Goal: Task Accomplishment & Management: Use online tool/utility

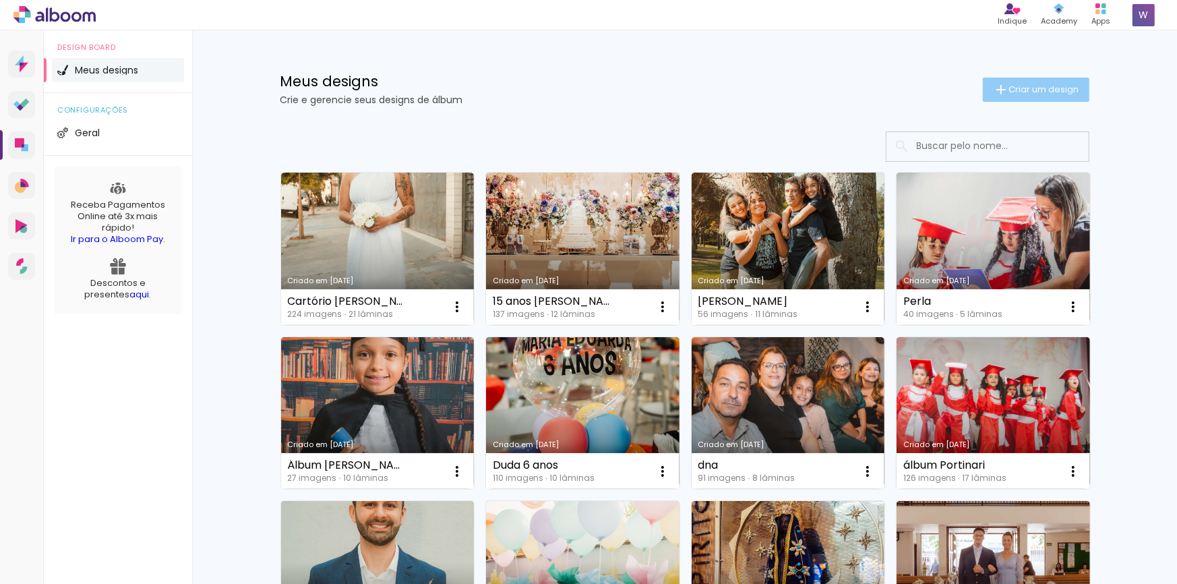
click at [1036, 88] on span "Criar um design" at bounding box center [1044, 89] width 70 height 9
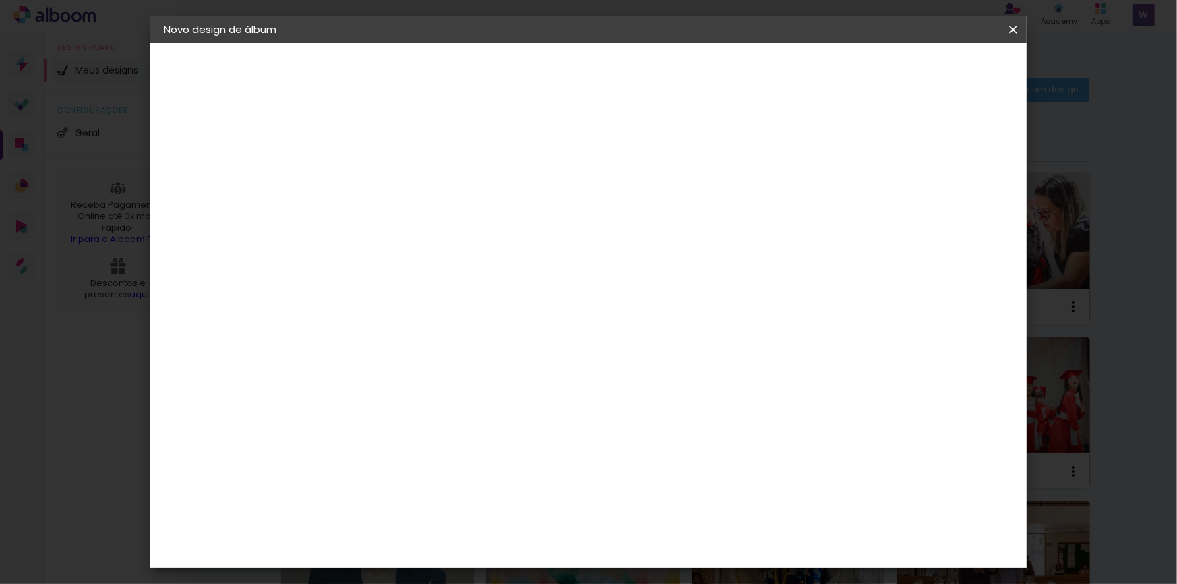
click at [384, 175] on input at bounding box center [384, 181] width 0 height 21
type input """
type input "Álbum [PERSON_NAME] e [PERSON_NAME]"
type paper-input "Álbum [PERSON_NAME] e [PERSON_NAME]"
click at [0, 0] on slot "Avançar" at bounding box center [0, 0] width 0 height 0
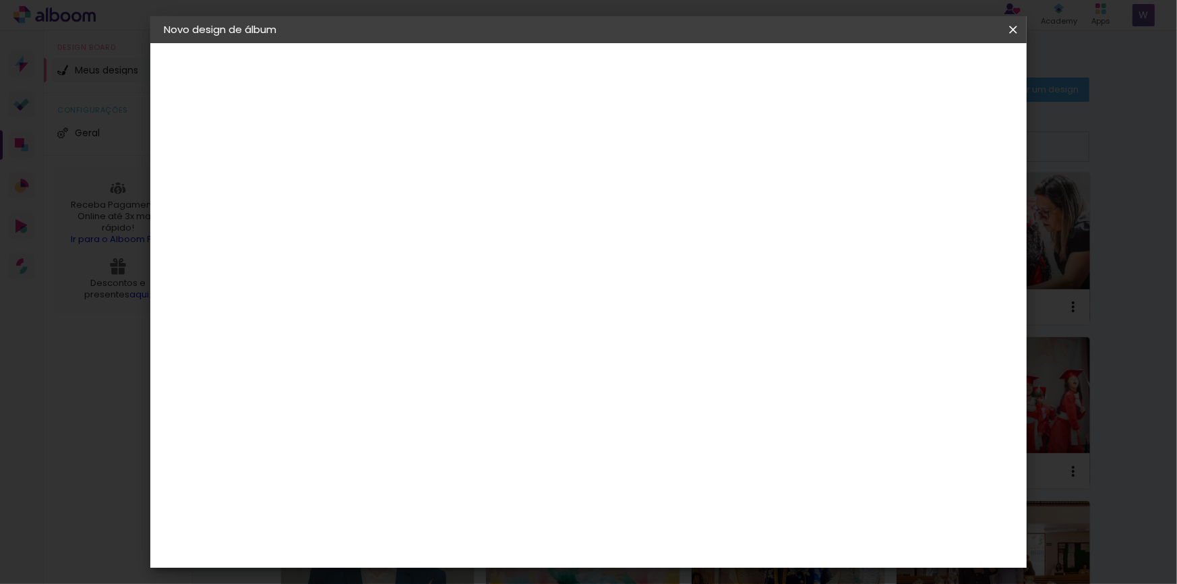
scroll to position [1850, 0]
click at [410, 548] on paper-item "[PERSON_NAME]" at bounding box center [419, 563] width 146 height 30
click at [0, 0] on slot "Avançar" at bounding box center [0, 0] width 0 height 0
click at [437, 229] on input "text" at bounding box center [410, 235] width 53 height 21
click at [651, 253] on paper-item "Slim Book" at bounding box center [676, 250] width 270 height 27
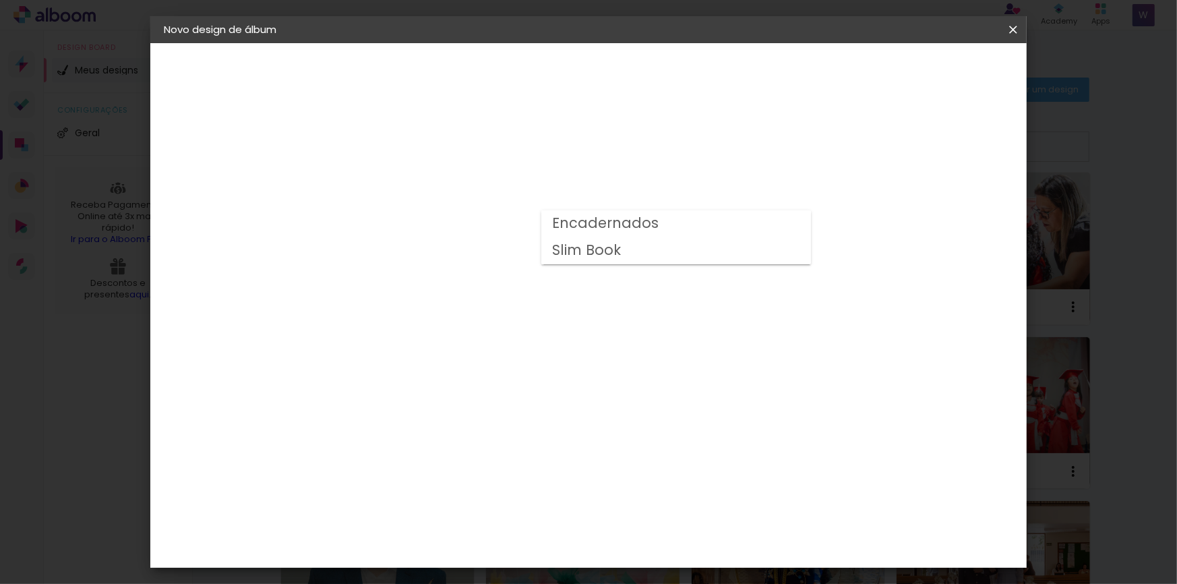
type input "Slim Book"
click at [475, 412] on span "25 x 50" at bounding box center [444, 426] width 63 height 28
click at [0, 0] on slot "Avançar" at bounding box center [0, 0] width 0 height 0
click at [863, 144] on div at bounding box center [857, 146] width 12 height 12
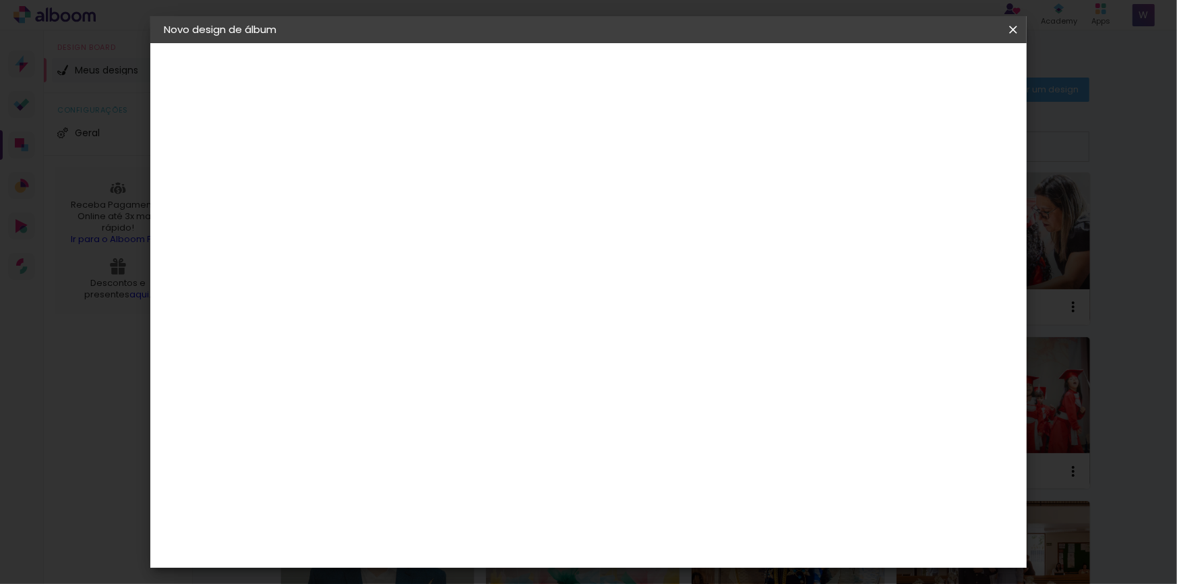
type paper-checkbox "on"
click at [939, 73] on span "Iniciar design" at bounding box center [908, 71] width 61 height 9
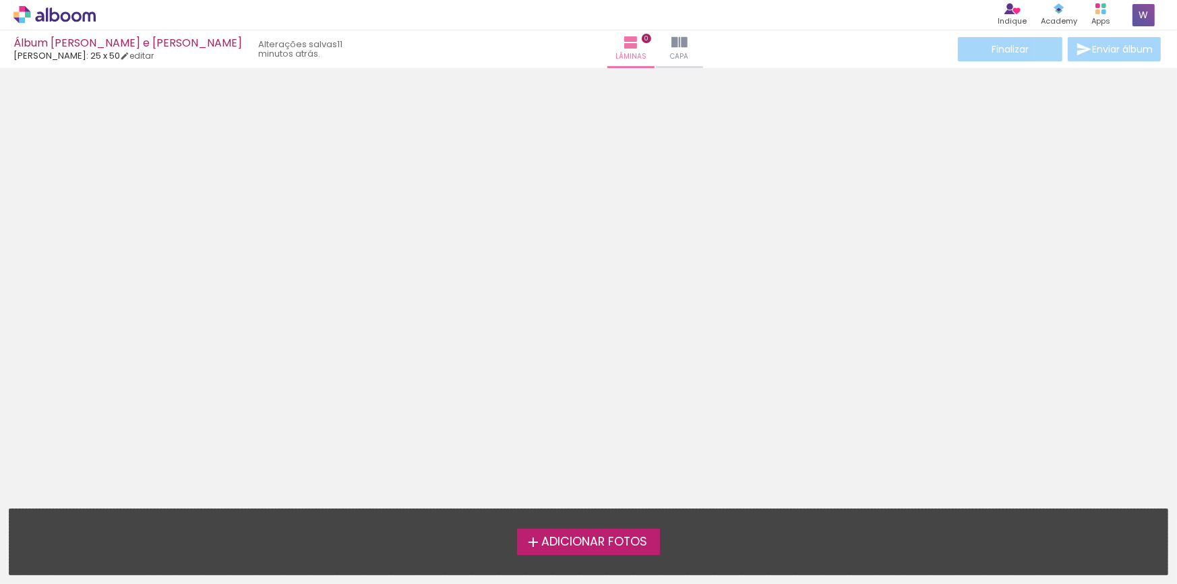
click at [569, 537] on span "Adicionar Fotos" at bounding box center [594, 542] width 106 height 12
click at [0, 0] on input "file" at bounding box center [0, 0] width 0 height 0
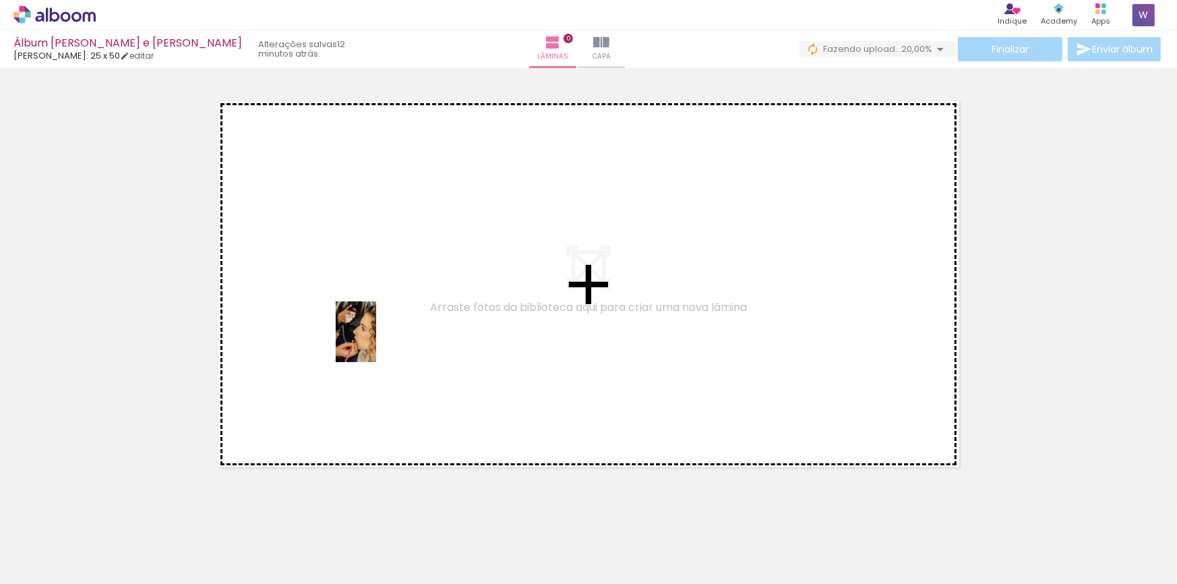
drag, startPoint x: 150, startPoint y: 538, endPoint x: 375, endPoint y: 340, distance: 299.5
click at [375, 340] on quentale-workspace at bounding box center [588, 292] width 1177 height 584
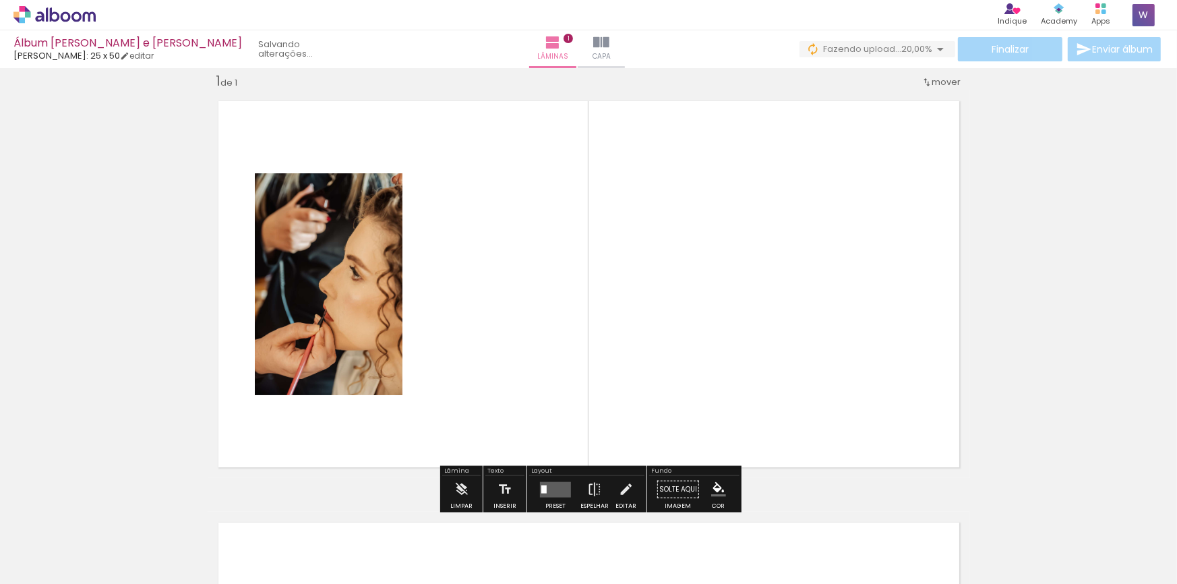
scroll to position [17, 0]
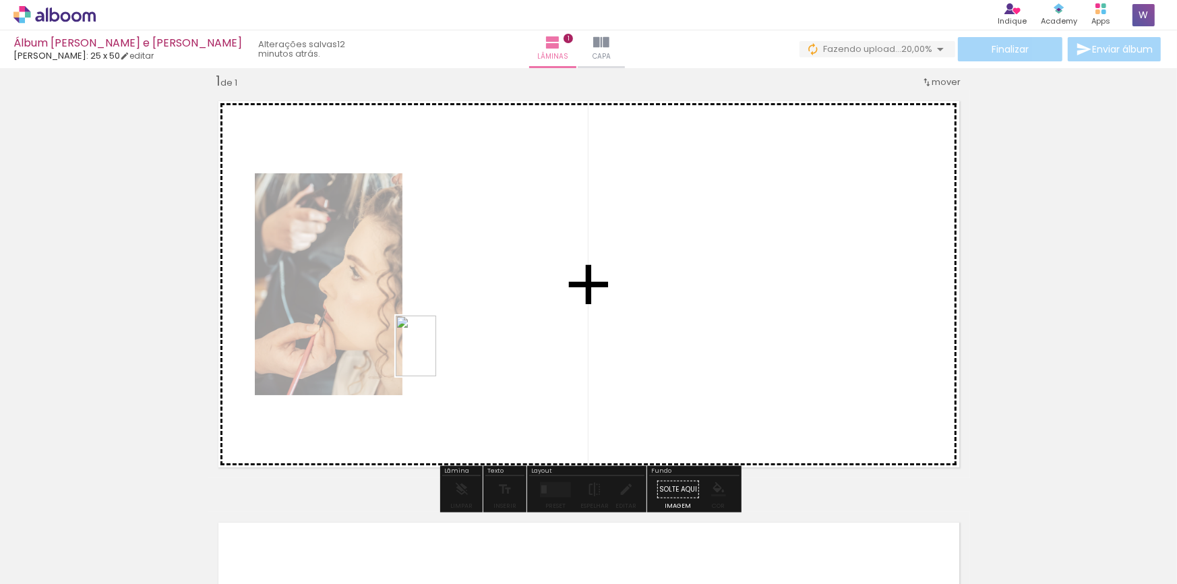
drag, startPoint x: 231, startPoint y: 536, endPoint x: 436, endPoint y: 355, distance: 273.8
click at [436, 355] on quentale-workspace at bounding box center [588, 292] width 1177 height 584
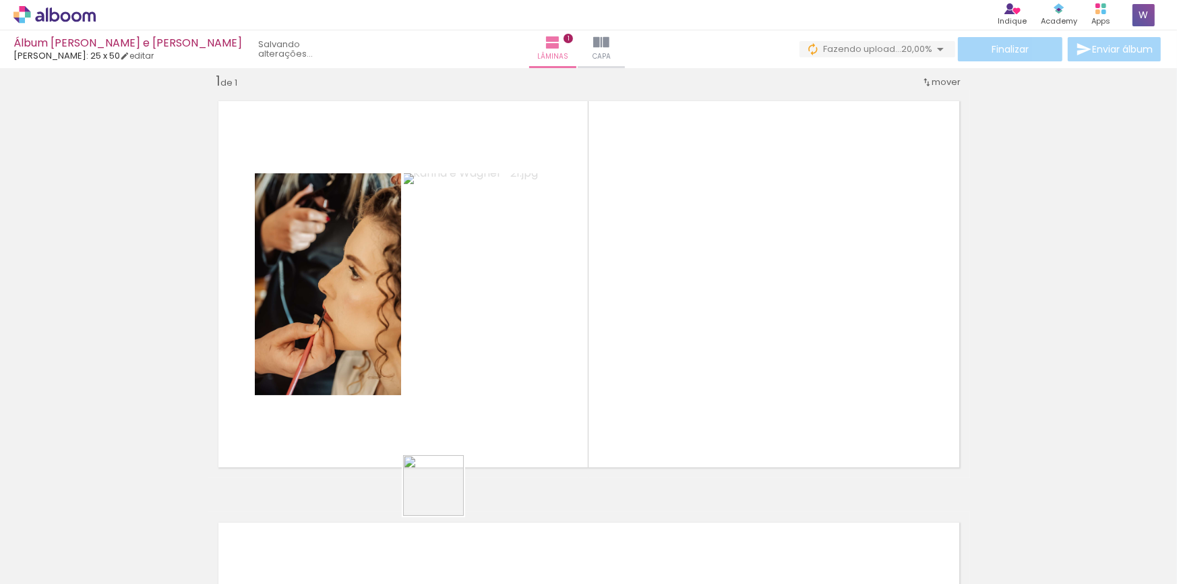
drag, startPoint x: 436, startPoint y: 503, endPoint x: 531, endPoint y: 367, distance: 166.5
click at [523, 372] on quentale-workspace at bounding box center [588, 292] width 1177 height 584
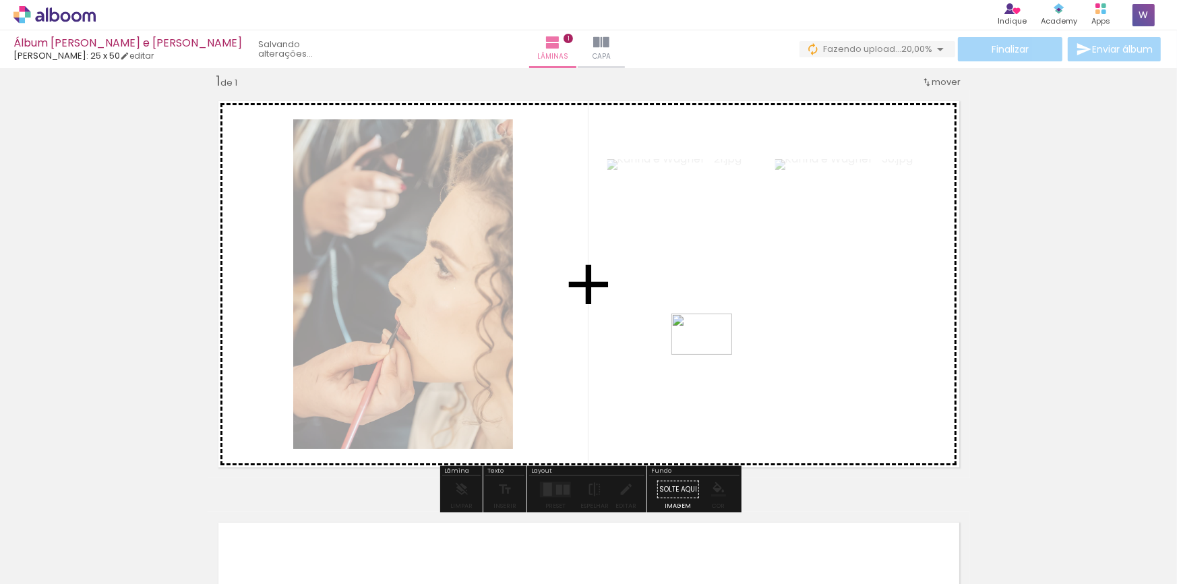
drag, startPoint x: 500, startPoint y: 519, endPoint x: 714, endPoint y: 350, distance: 272.6
click at [712, 352] on quentale-workspace at bounding box center [588, 292] width 1177 height 584
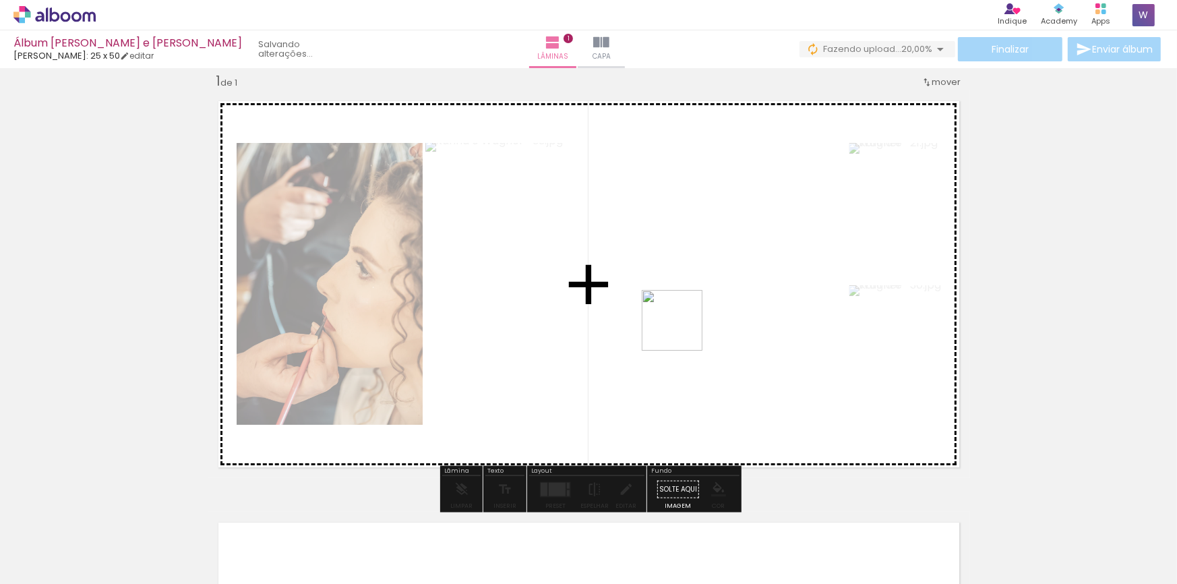
drag, startPoint x: 670, startPoint y: 351, endPoint x: 688, endPoint y: 321, distance: 35.7
click at [688, 322] on quentale-workspace at bounding box center [588, 292] width 1177 height 584
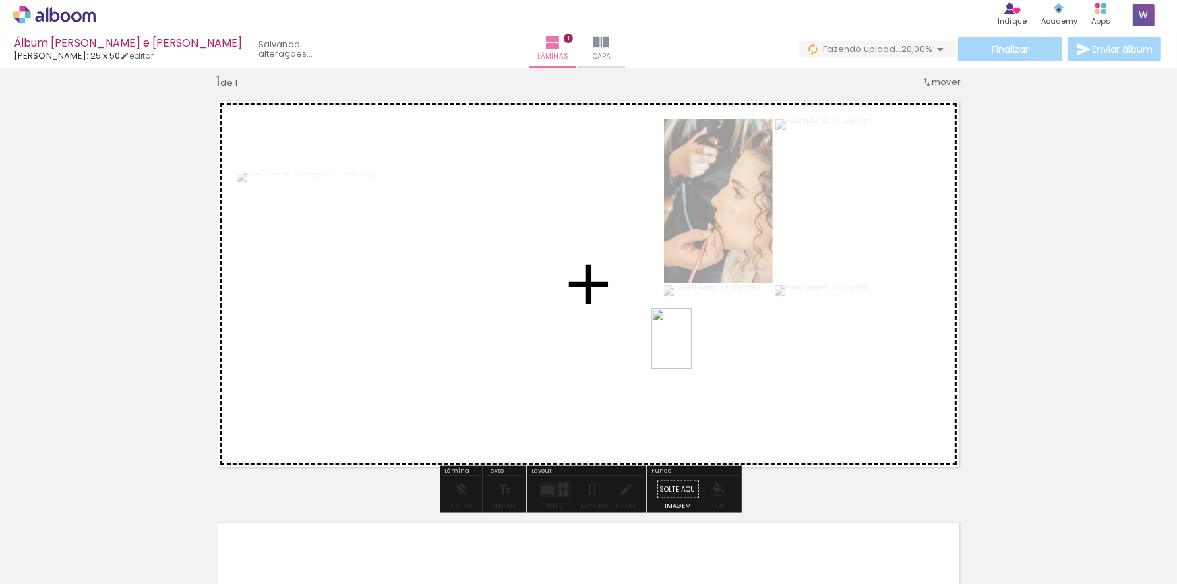
drag, startPoint x: 587, startPoint y: 532, endPoint x: 692, endPoint y: 343, distance: 216.1
click at [692, 344] on quentale-workspace at bounding box center [588, 292] width 1177 height 584
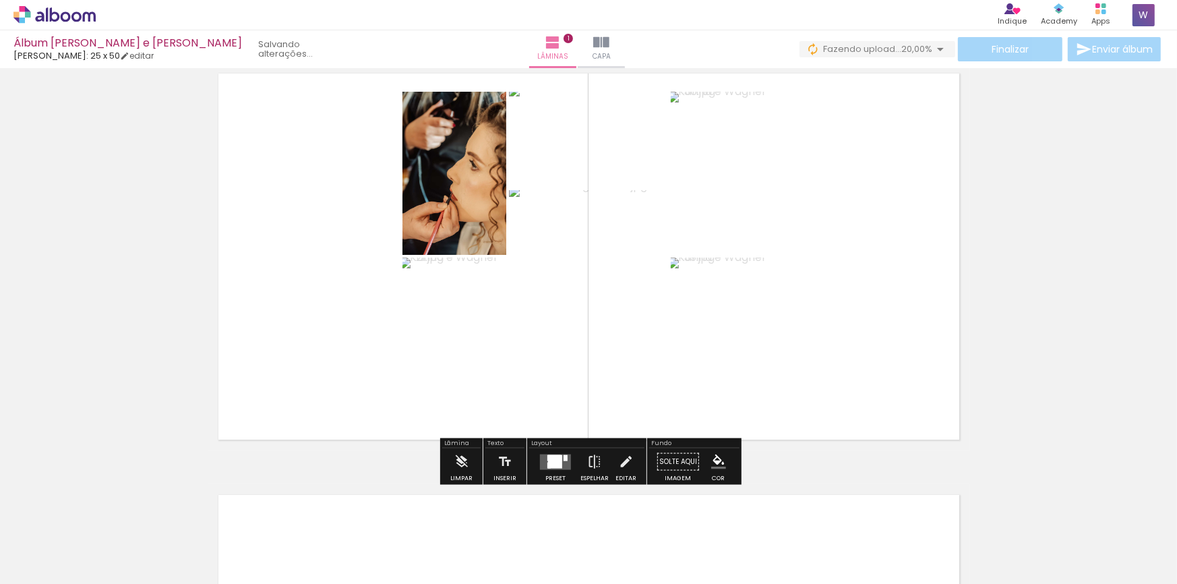
scroll to position [43, 0]
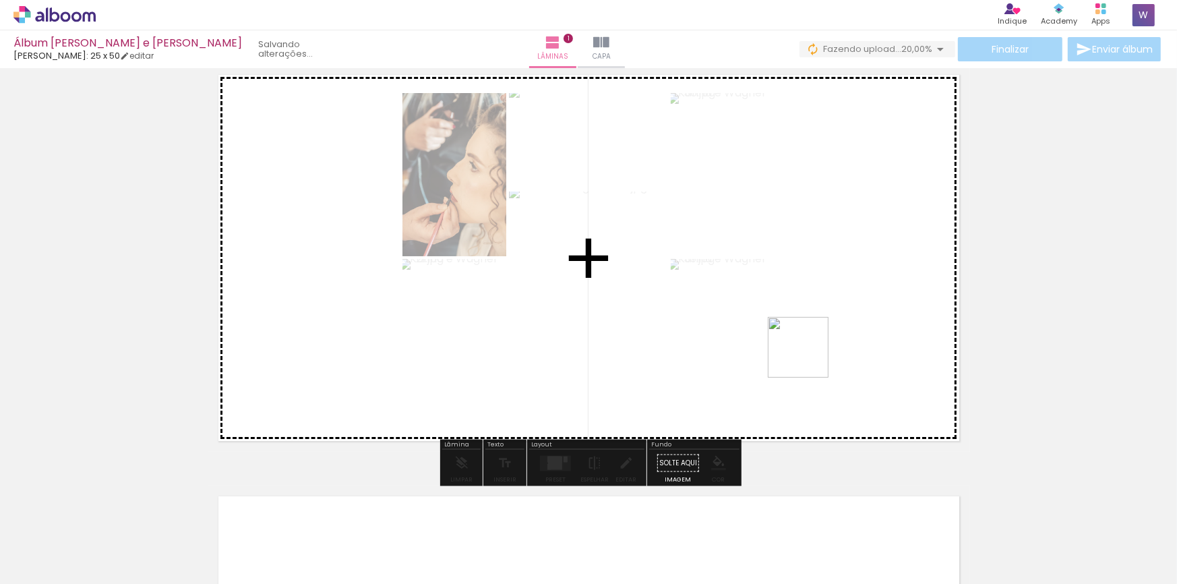
drag, startPoint x: 745, startPoint y: 545, endPoint x: 802, endPoint y: 323, distance: 229.1
click at [803, 326] on quentale-workspace at bounding box center [588, 292] width 1177 height 584
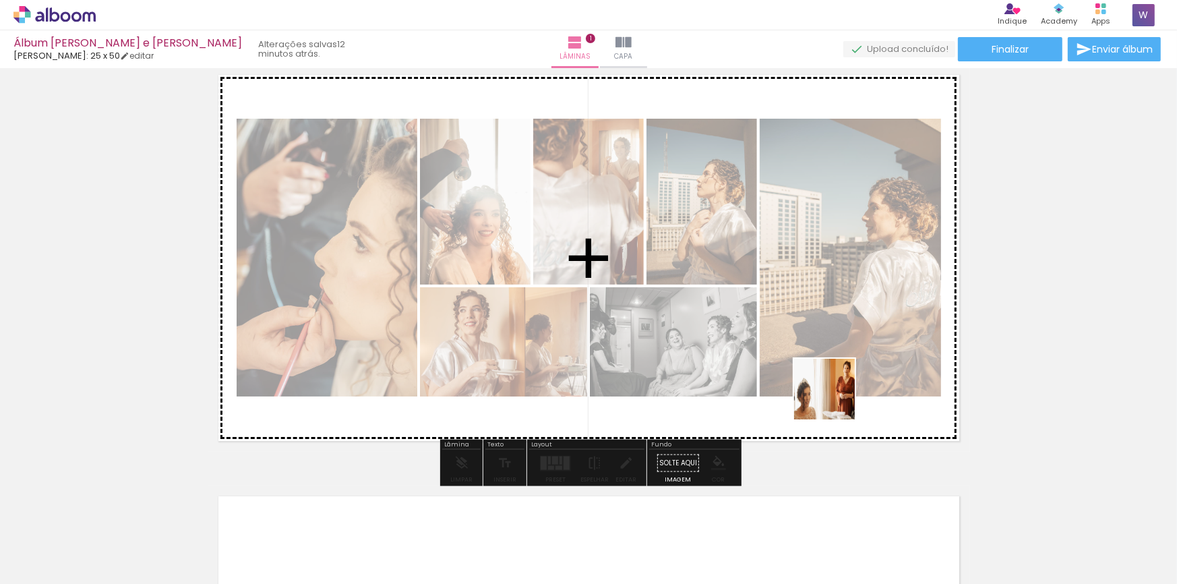
drag, startPoint x: 819, startPoint y: 545, endPoint x: 835, endPoint y: 396, distance: 149.3
click at [835, 396] on quentale-workspace at bounding box center [588, 292] width 1177 height 584
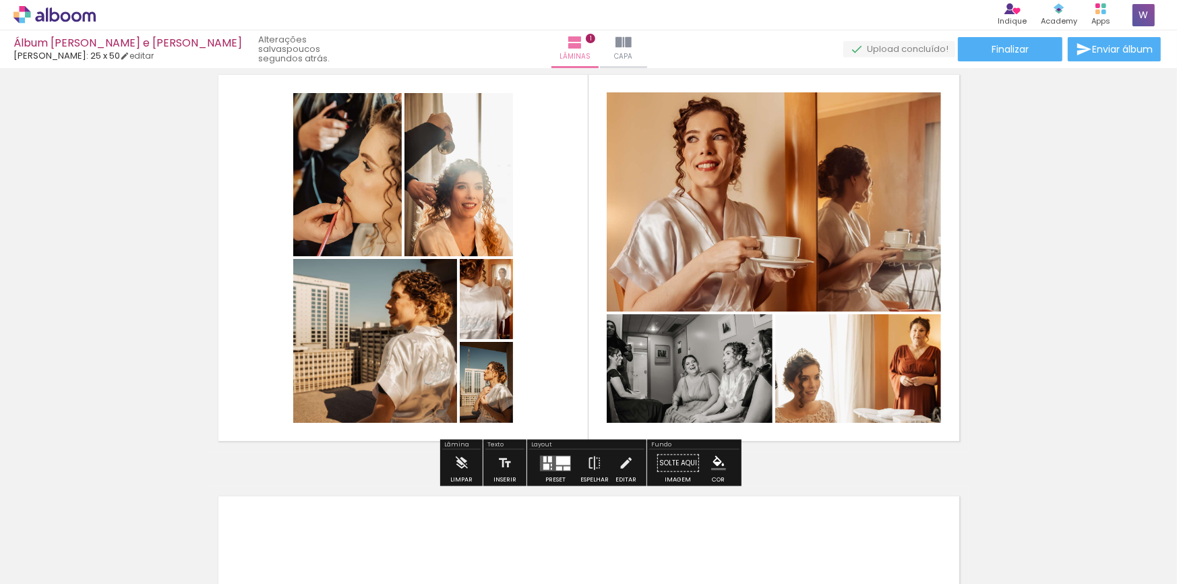
click at [545, 320] on quentale-layouter at bounding box center [589, 258] width 763 height 388
click at [549, 456] on quentale-layouter at bounding box center [555, 463] width 31 height 16
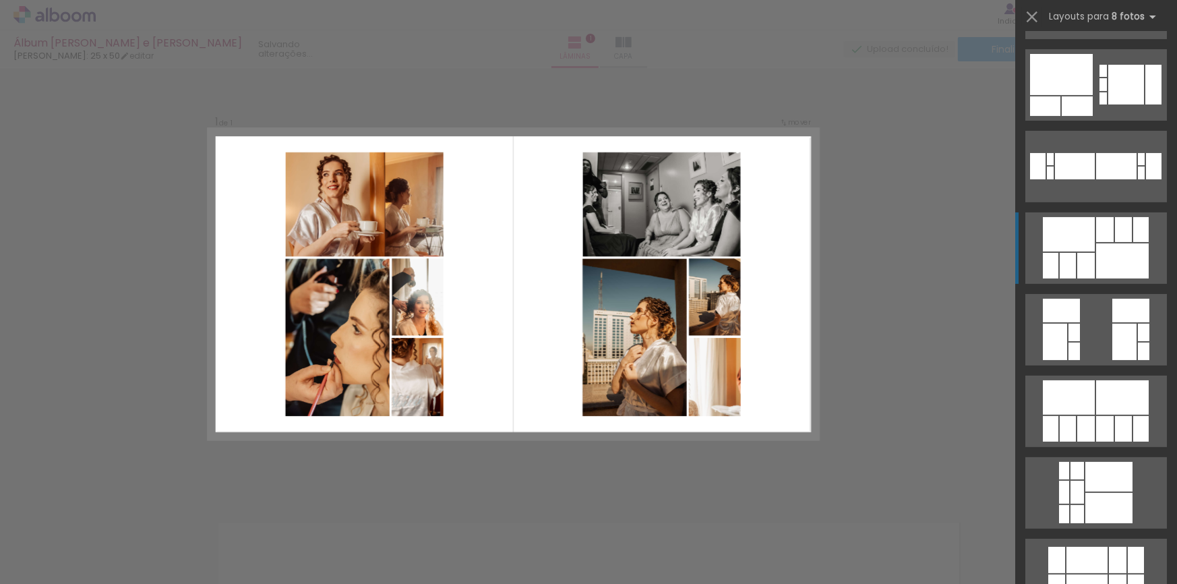
scroll to position [285, 0]
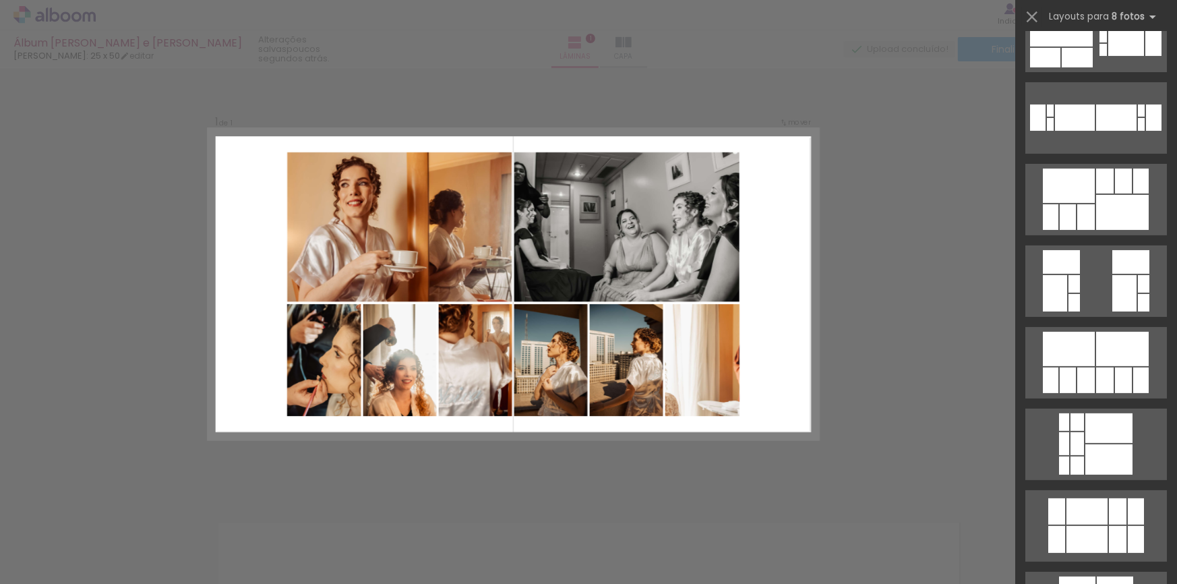
click at [889, 402] on div "Confirmar Cancelar" at bounding box center [588, 488] width 1177 height 875
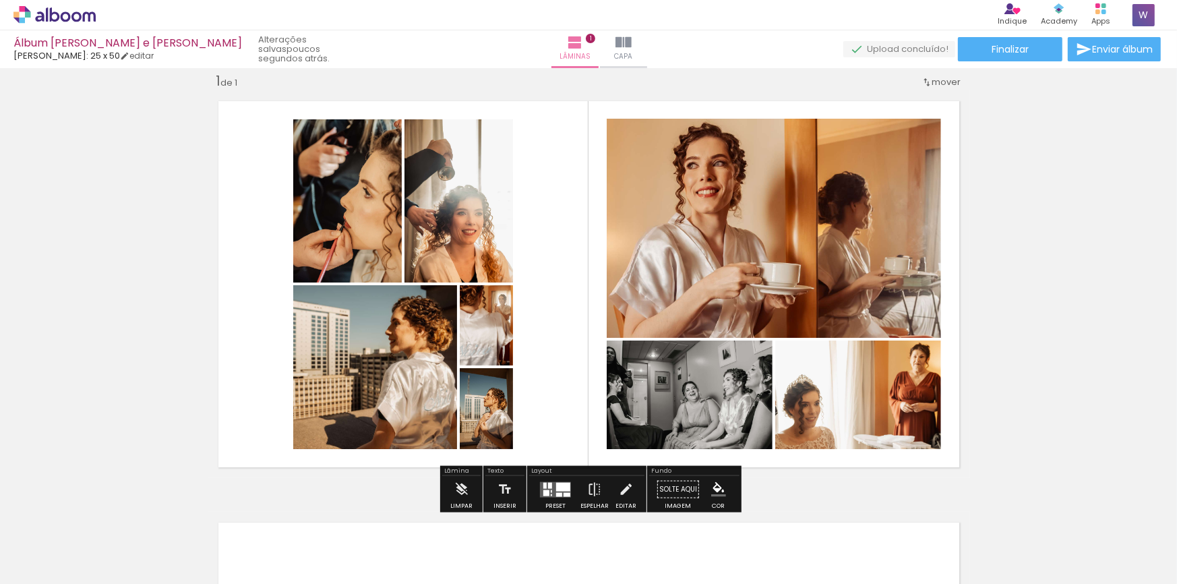
scroll to position [30, 0]
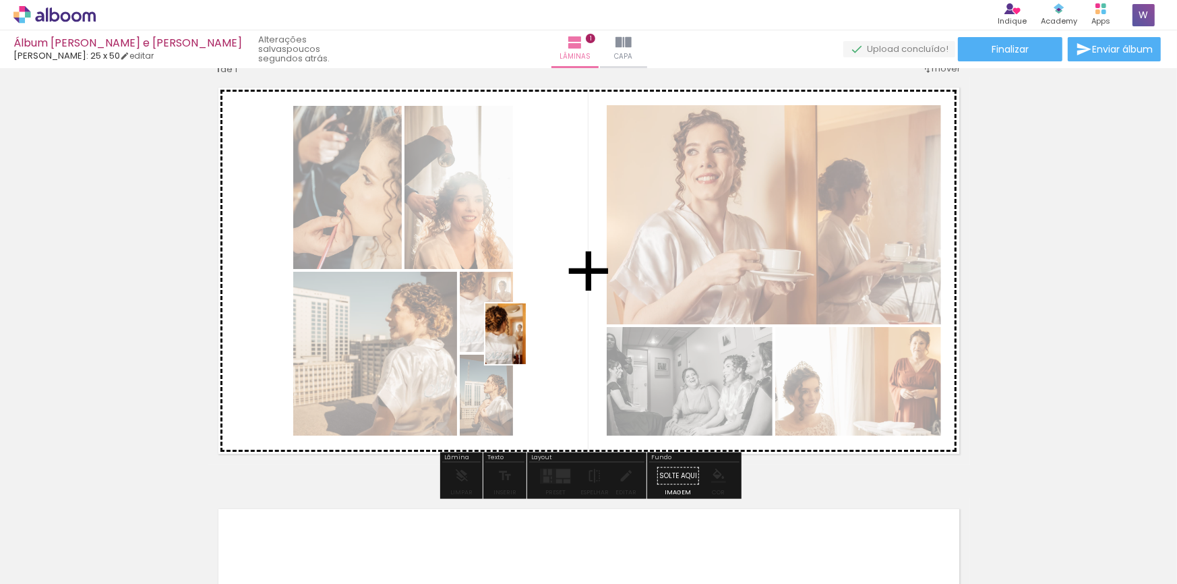
drag, startPoint x: 301, startPoint y: 540, endPoint x: 534, endPoint y: 344, distance: 304.3
click at [533, 344] on quentale-workspace at bounding box center [588, 292] width 1177 height 584
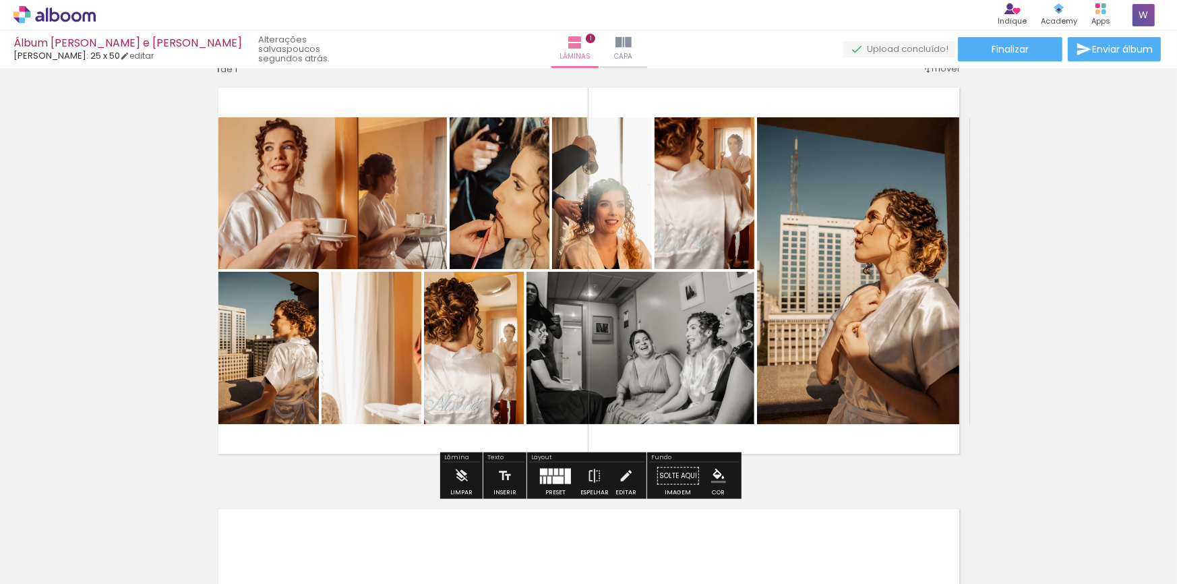
click at [553, 477] on div at bounding box center [558, 479] width 11 height 7
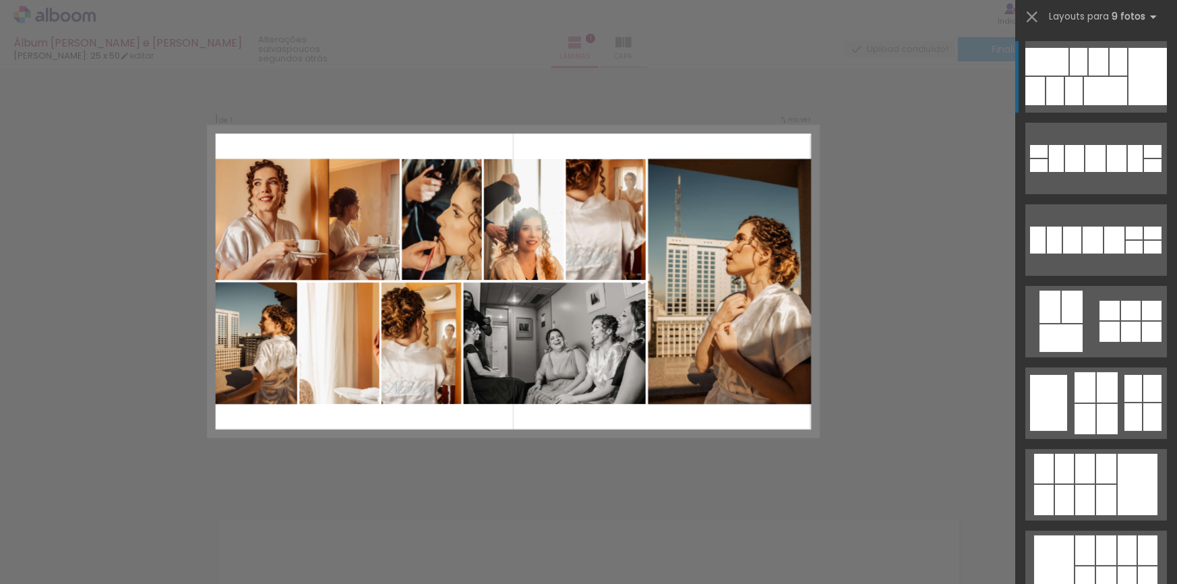
scroll to position [17, 0]
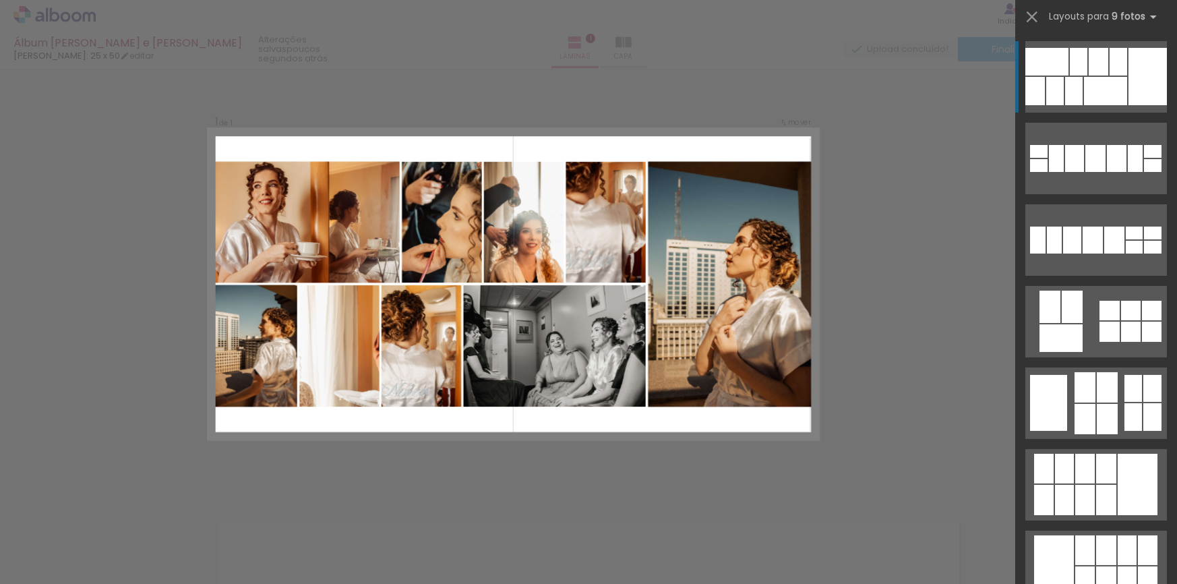
click at [632, 472] on div "Confirmar Cancelar" at bounding box center [588, 488] width 1177 height 875
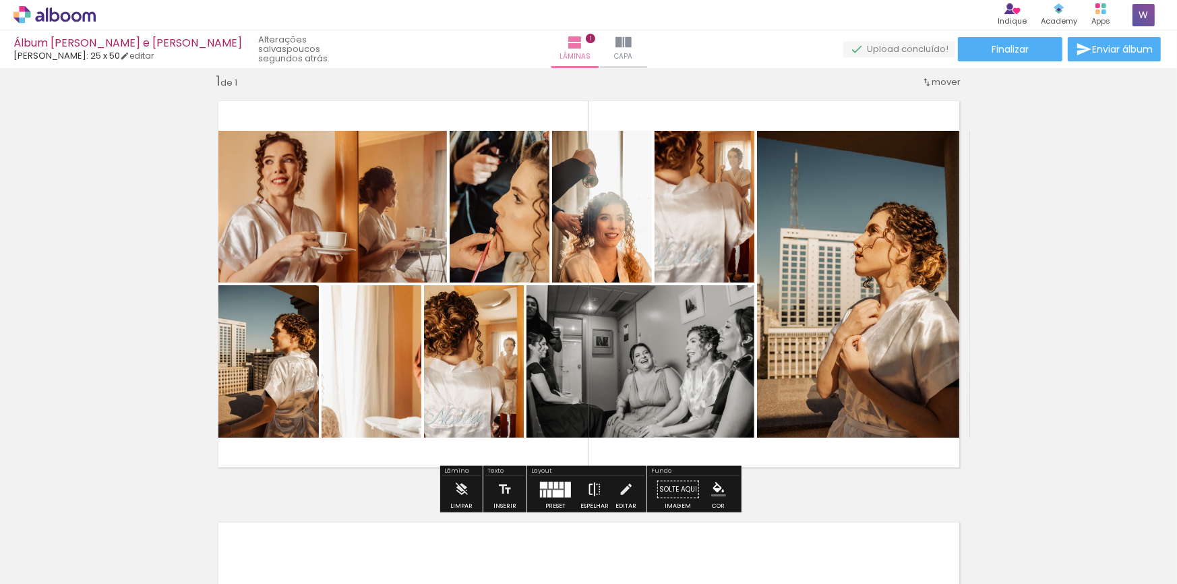
click at [594, 488] on iron-icon at bounding box center [594, 489] width 15 height 27
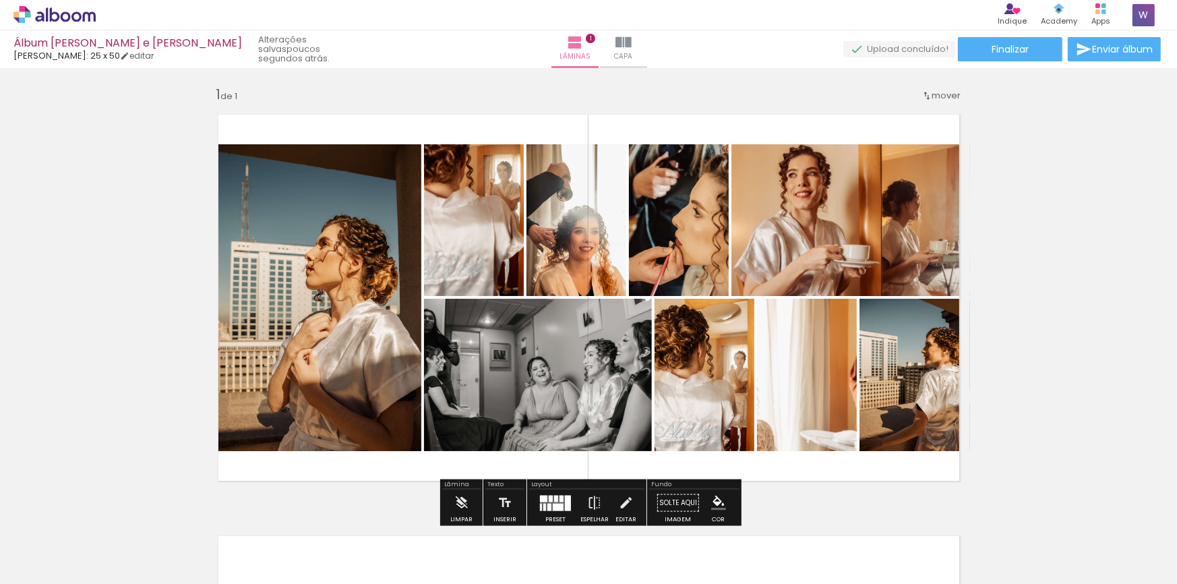
scroll to position [10, 0]
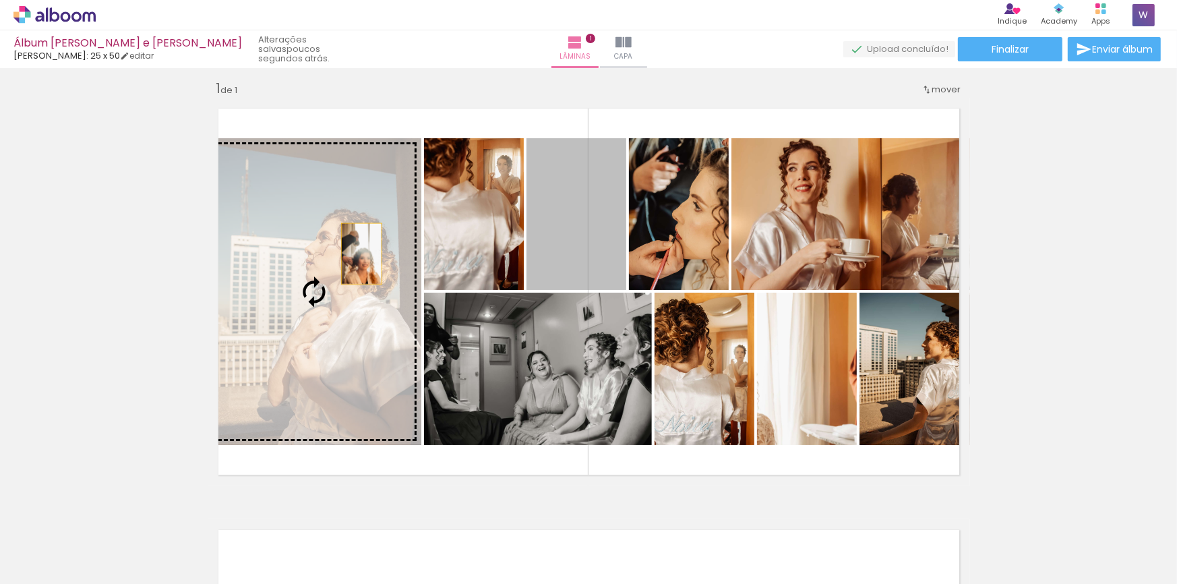
drag, startPoint x: 574, startPoint y: 247, endPoint x: 335, endPoint y: 254, distance: 239.4
click at [0, 0] on slot at bounding box center [0, 0] width 0 height 0
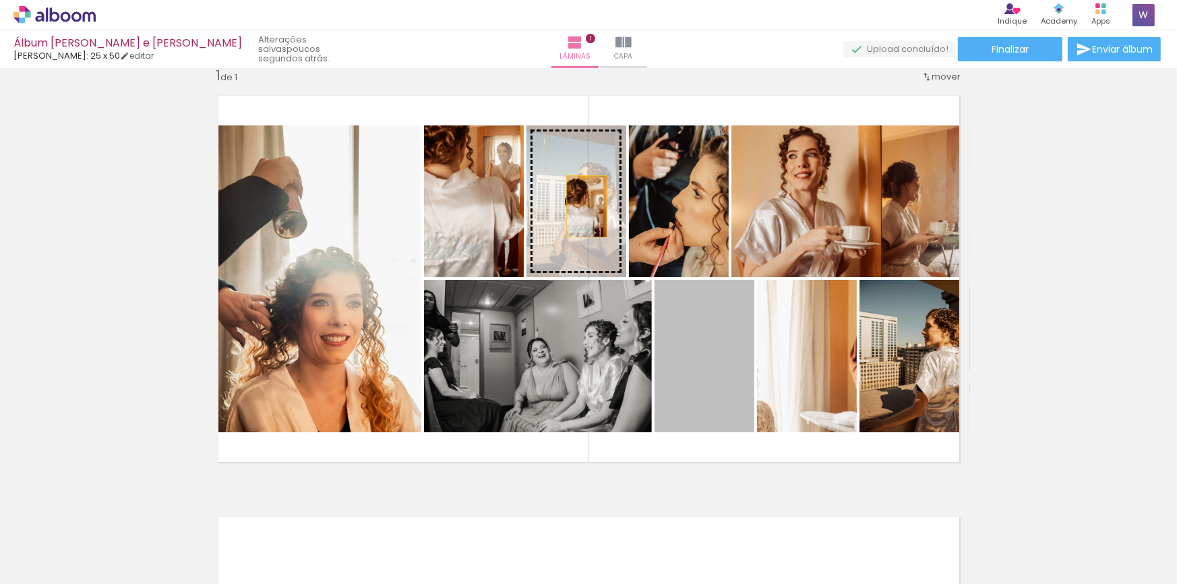
drag, startPoint x: 715, startPoint y: 378, endPoint x: 585, endPoint y: 198, distance: 221.6
click at [0, 0] on slot at bounding box center [0, 0] width 0 height 0
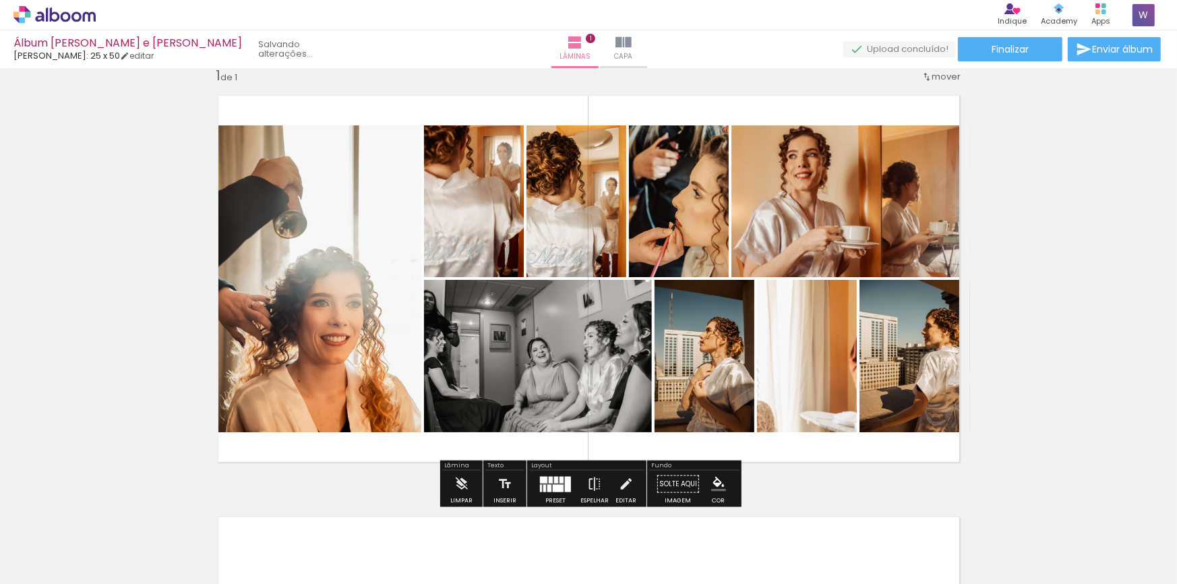
scroll to position [26, 0]
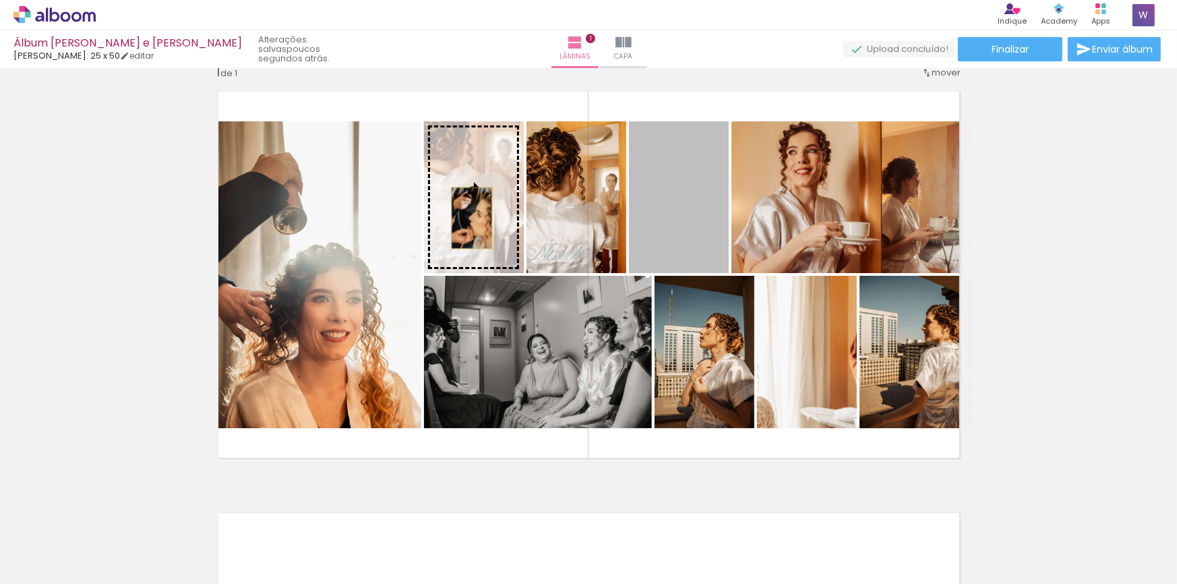
drag, startPoint x: 688, startPoint y: 237, endPoint x: 471, endPoint y: 218, distance: 218.0
click at [0, 0] on slot at bounding box center [0, 0] width 0 height 0
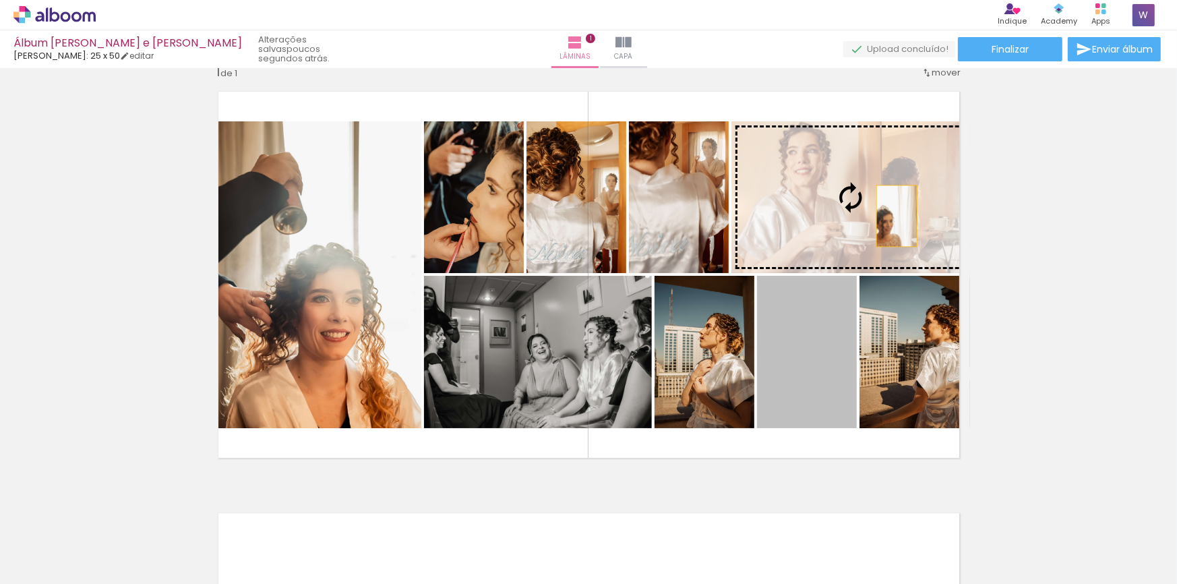
drag, startPoint x: 820, startPoint y: 335, endPoint x: 897, endPoint y: 216, distance: 142.0
click at [0, 0] on slot at bounding box center [0, 0] width 0 height 0
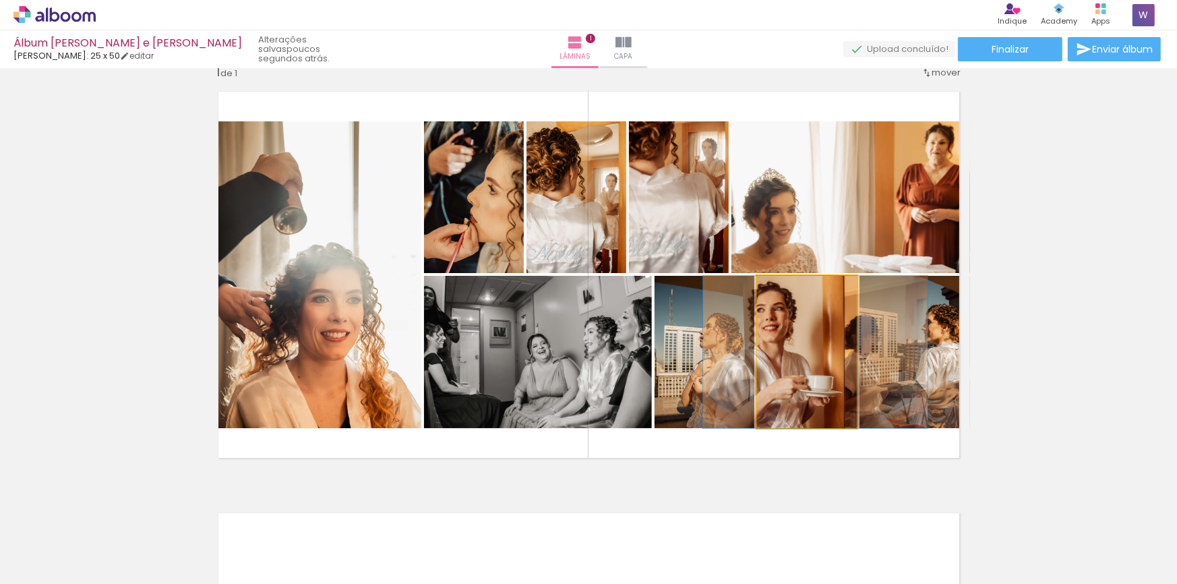
drag, startPoint x: 816, startPoint y: 349, endPoint x: 825, endPoint y: 348, distance: 8.8
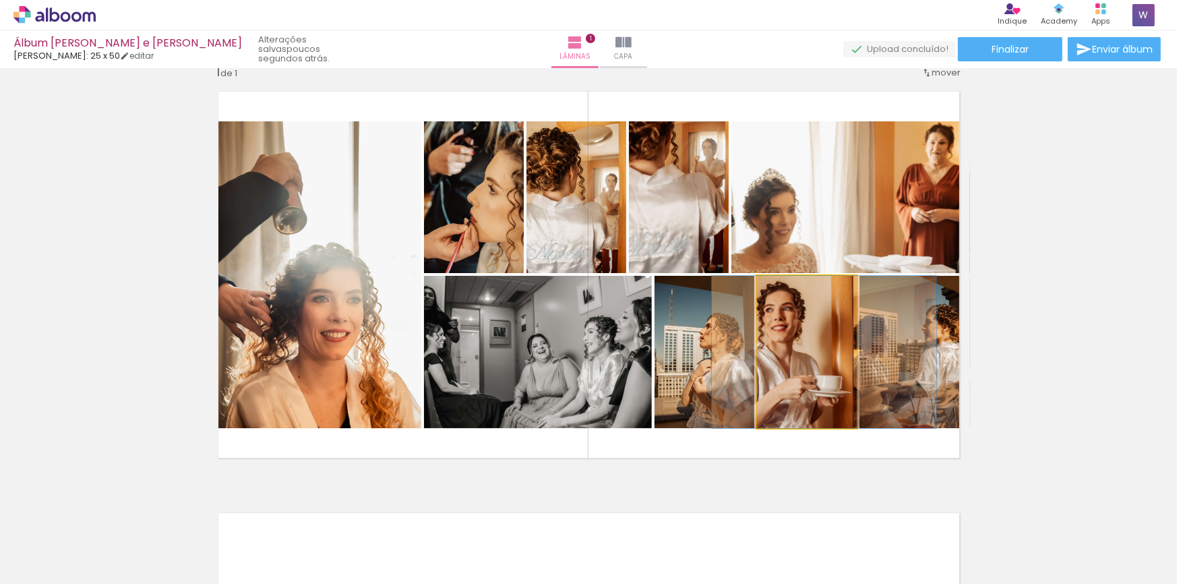
drag, startPoint x: 820, startPoint y: 351, endPoint x: 831, endPoint y: 350, distance: 11.5
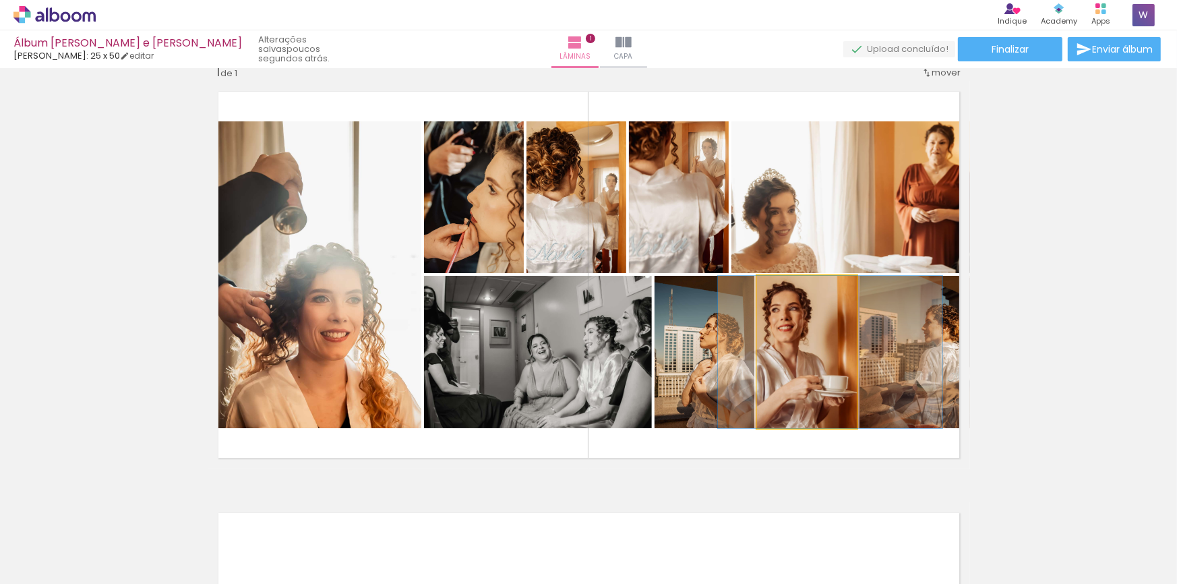
drag, startPoint x: 832, startPoint y: 352, endPoint x: 839, endPoint y: 352, distance: 7.4
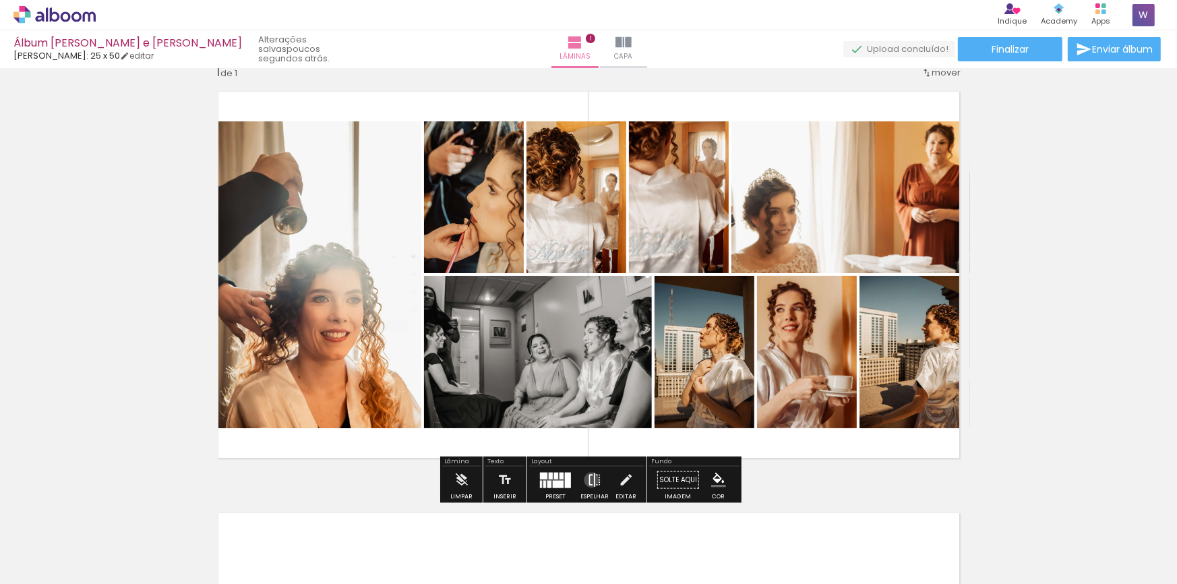
drag, startPoint x: 589, startPoint y: 479, endPoint x: 581, endPoint y: 478, distance: 7.5
click at [589, 479] on iron-icon at bounding box center [594, 480] width 15 height 27
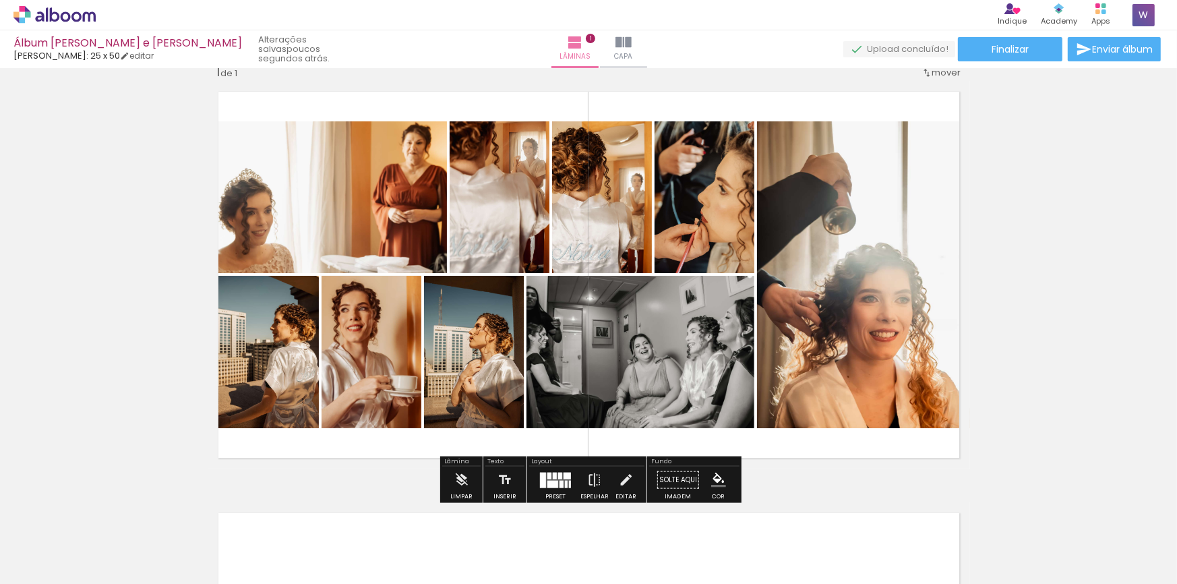
click at [552, 481] on div at bounding box center [553, 483] width 11 height 7
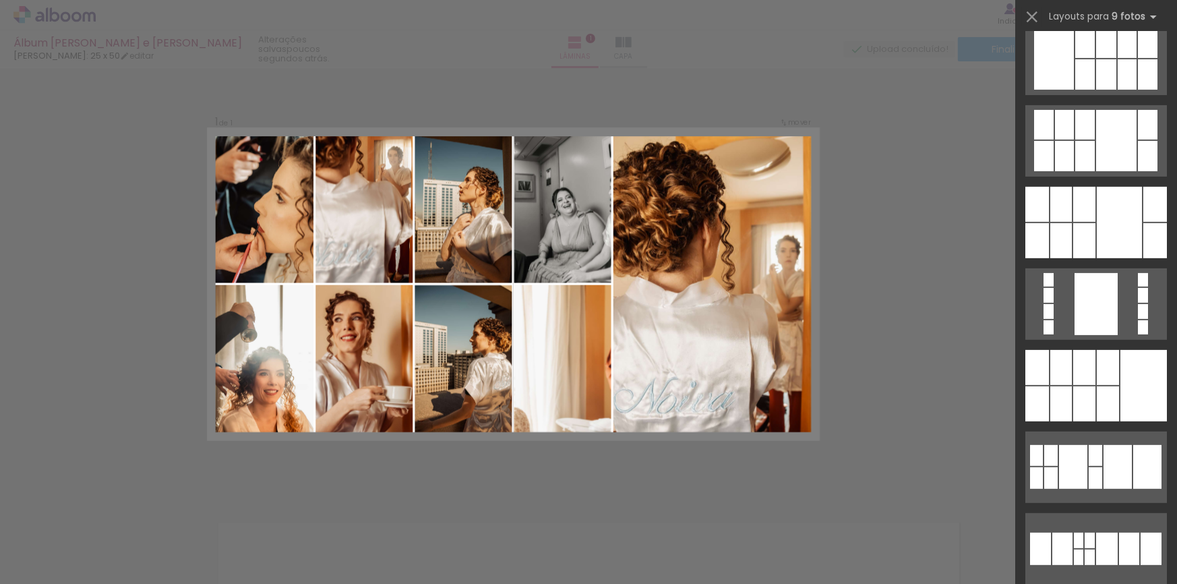
scroll to position [530, 0]
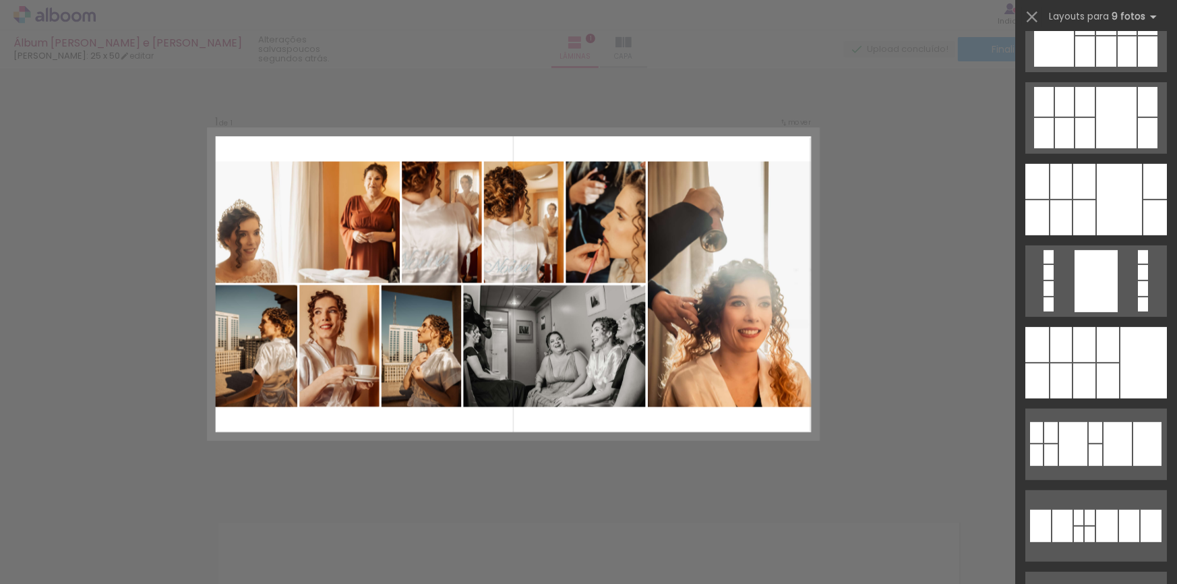
click at [947, 413] on div "Confirmar Cancelar" at bounding box center [588, 488] width 1177 height 875
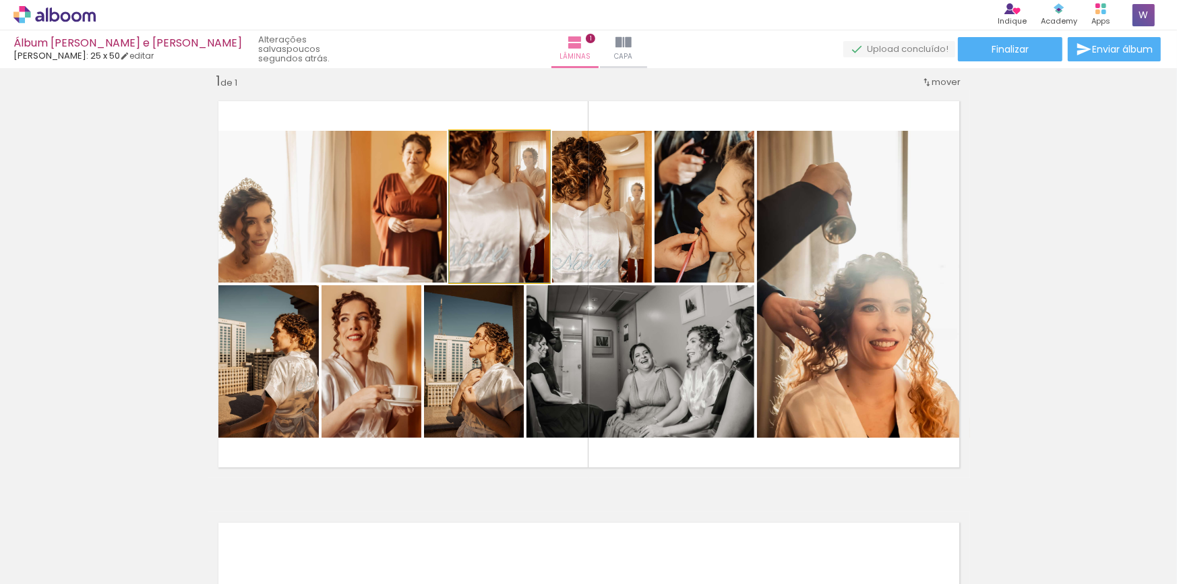
click at [519, 207] on quentale-photo at bounding box center [500, 207] width 100 height 152
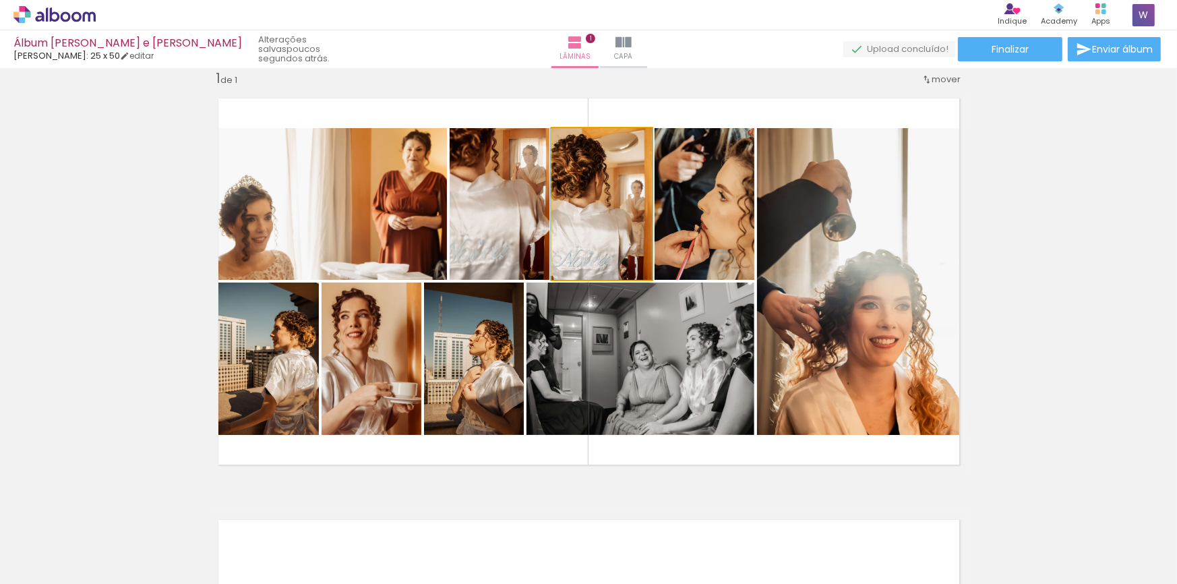
click at [607, 216] on quentale-photo at bounding box center [602, 204] width 100 height 152
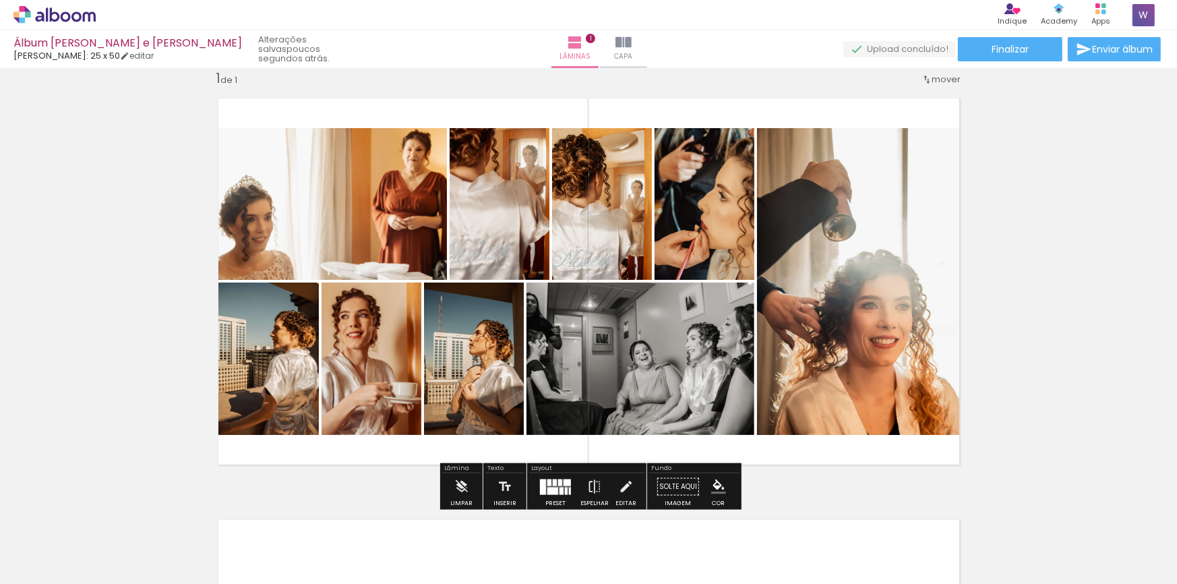
scroll to position [22, 0]
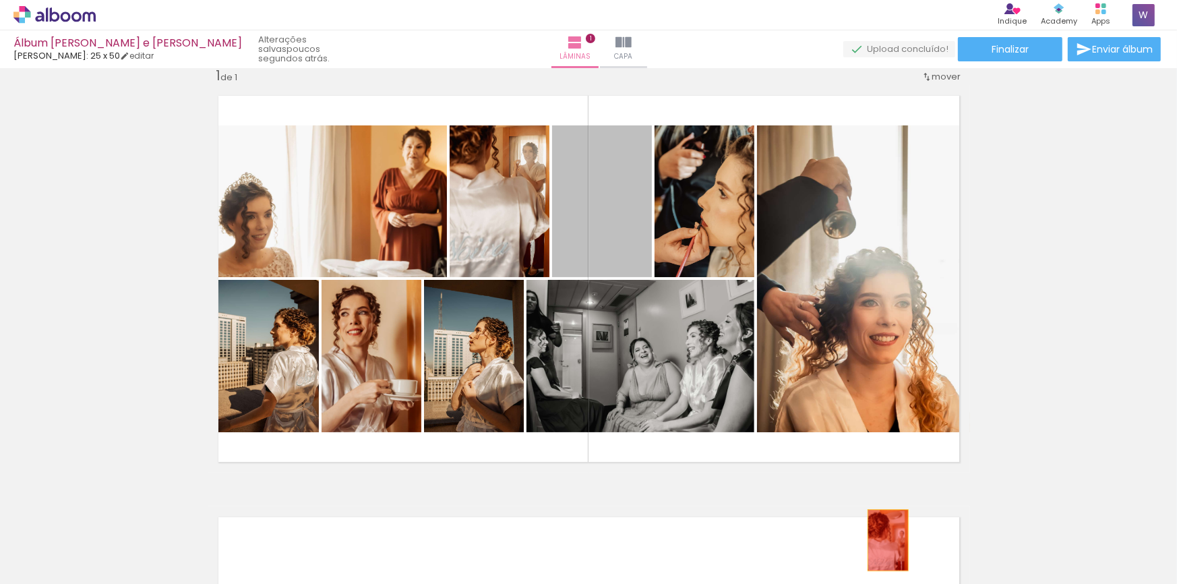
drag, startPoint x: 616, startPoint y: 213, endPoint x: 887, endPoint y: 540, distance: 425.2
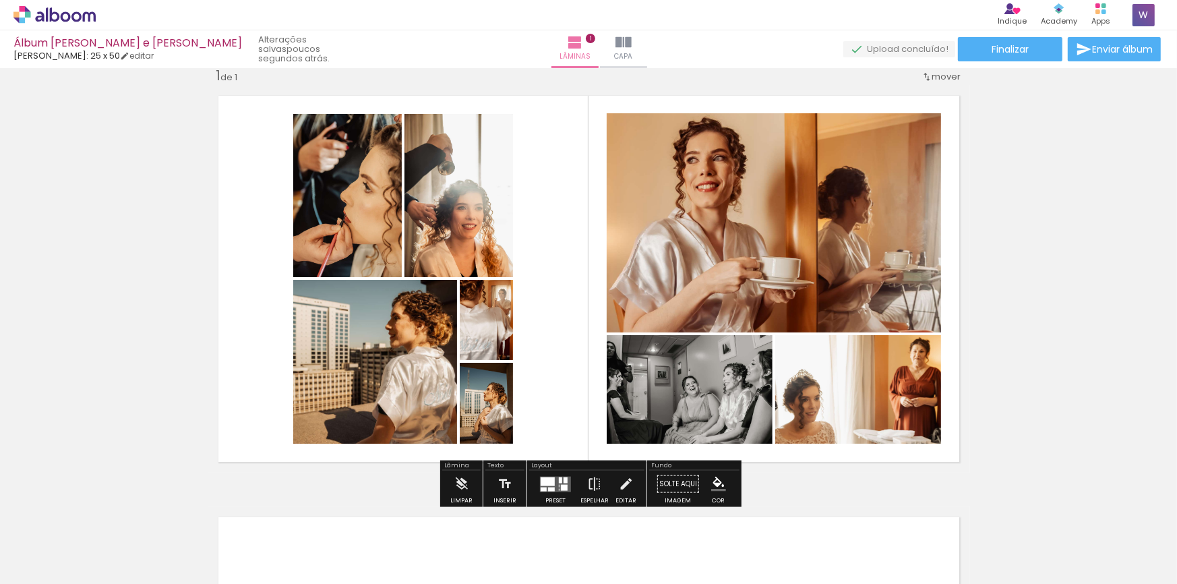
click at [561, 485] on div at bounding box center [564, 487] width 7 height 6
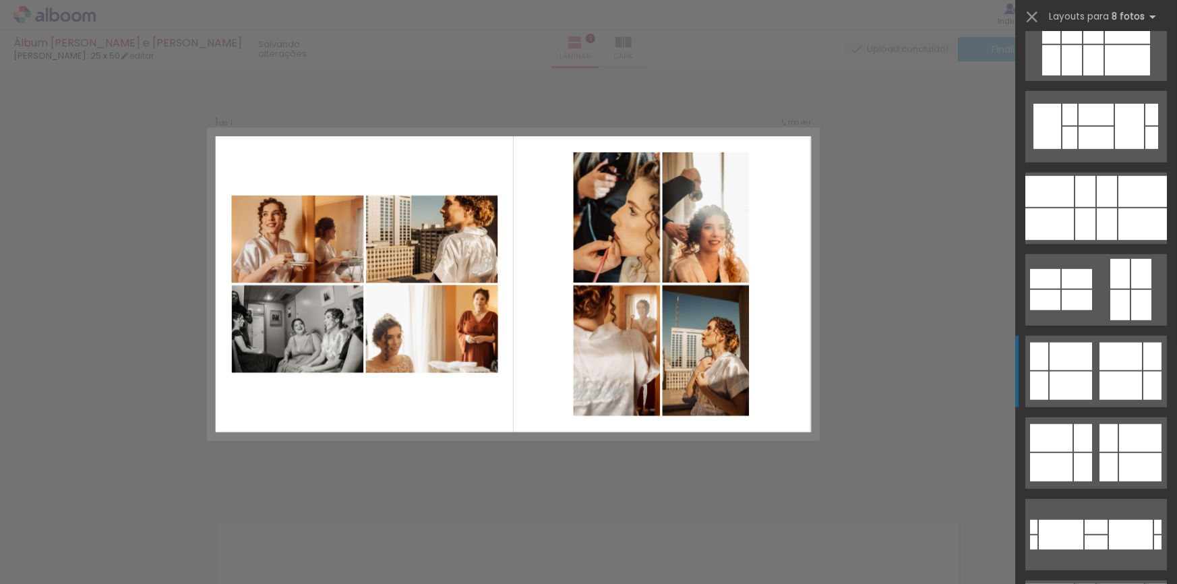
scroll to position [945, 0]
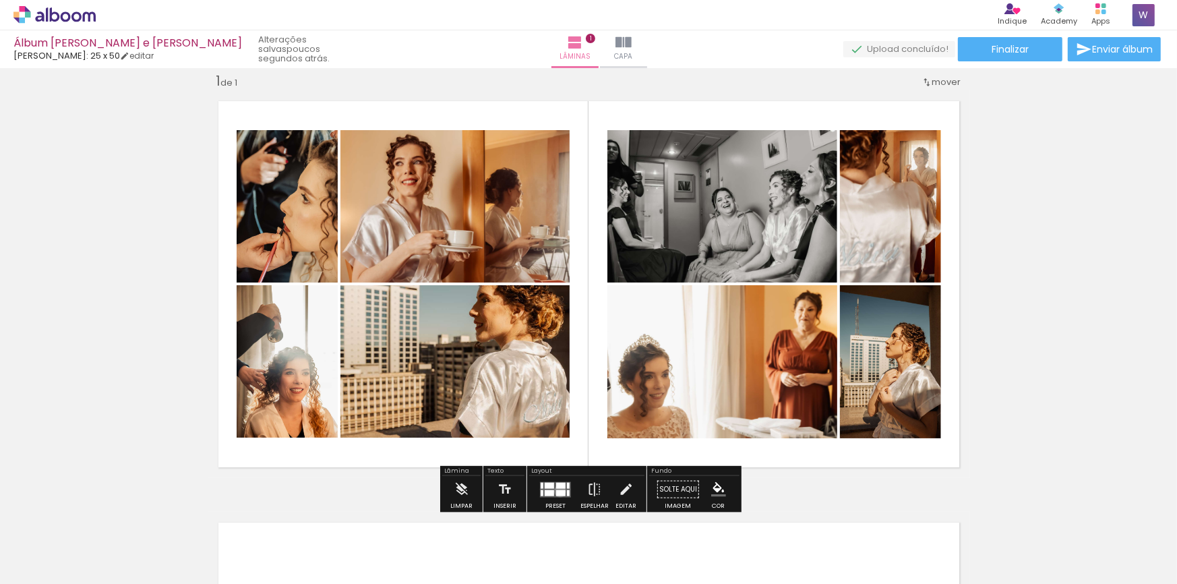
click at [557, 490] on div at bounding box center [560, 493] width 9 height 6
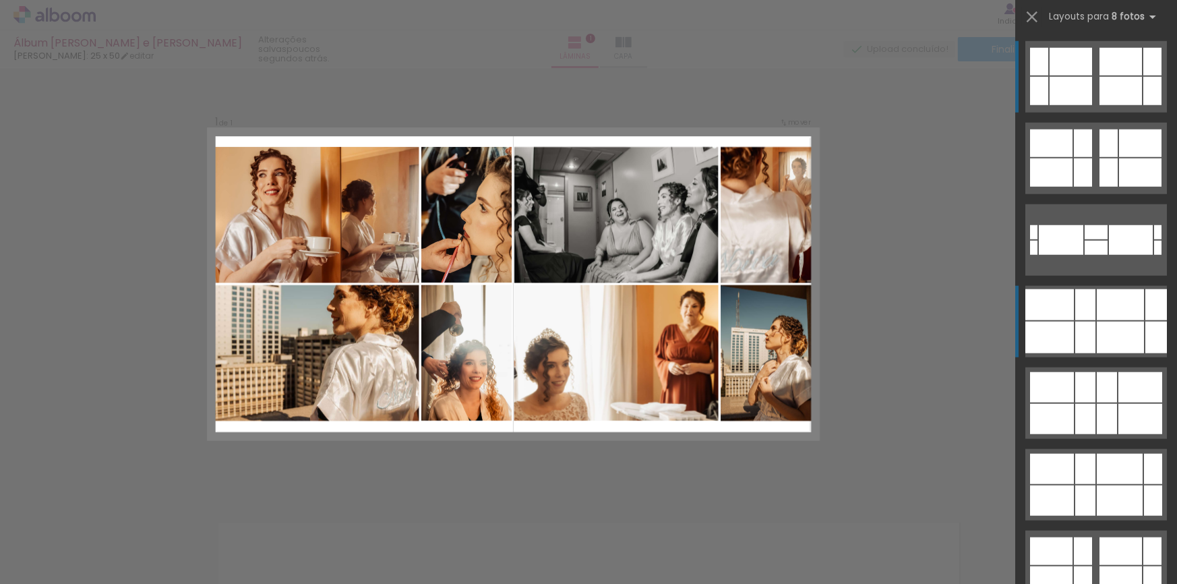
click at [1106, 404] on div at bounding box center [1107, 419] width 20 height 30
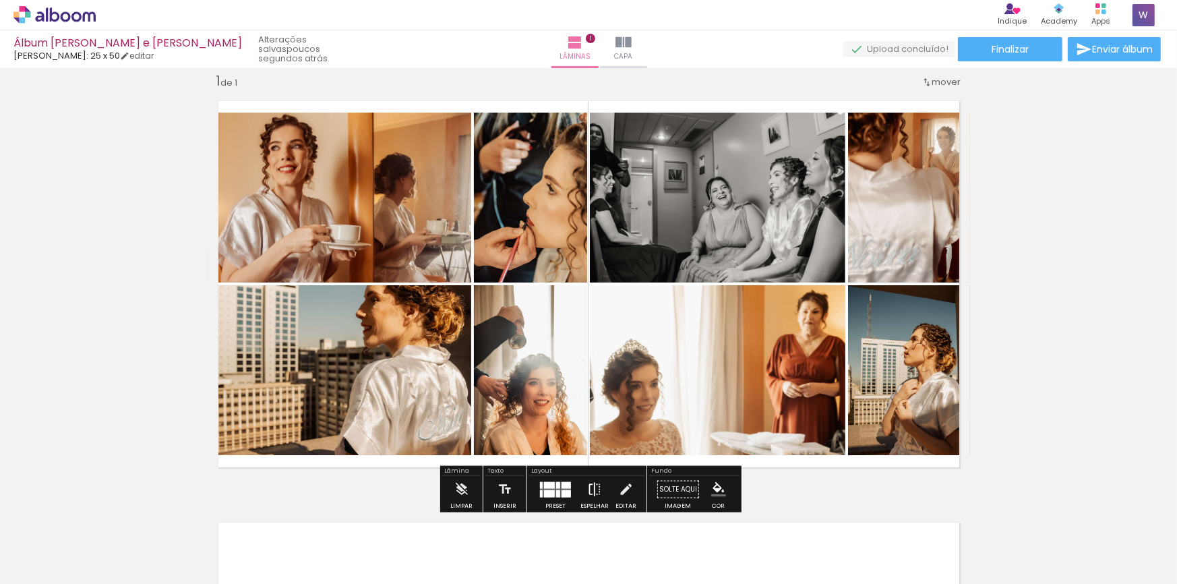
click at [595, 489] on iron-icon at bounding box center [594, 489] width 15 height 27
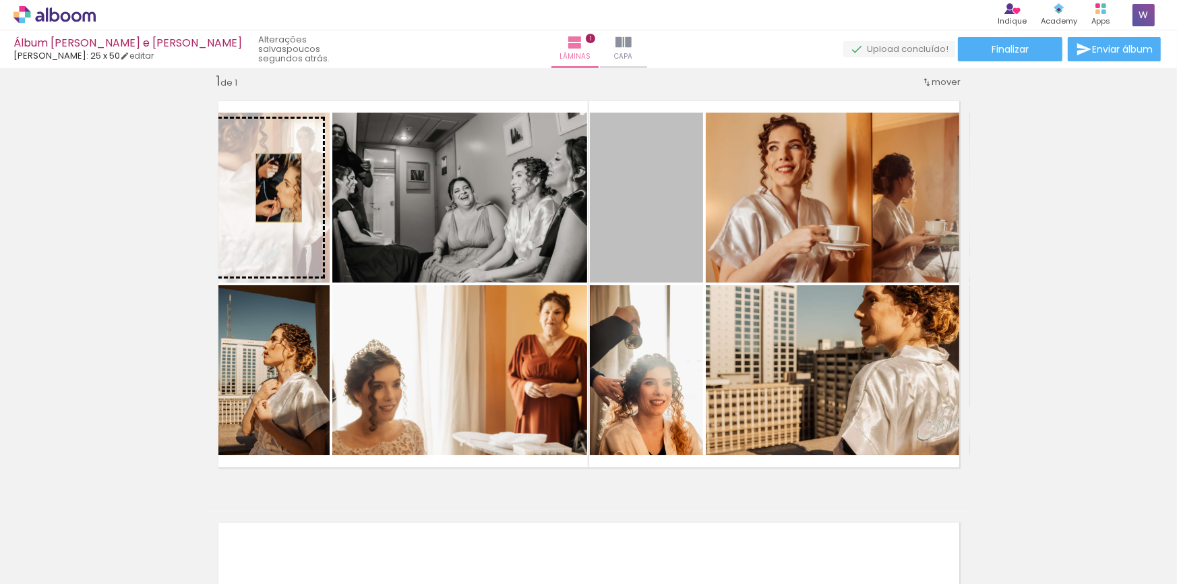
drag, startPoint x: 659, startPoint y: 207, endPoint x: 276, endPoint y: 188, distance: 383.5
click at [0, 0] on slot at bounding box center [0, 0] width 0 height 0
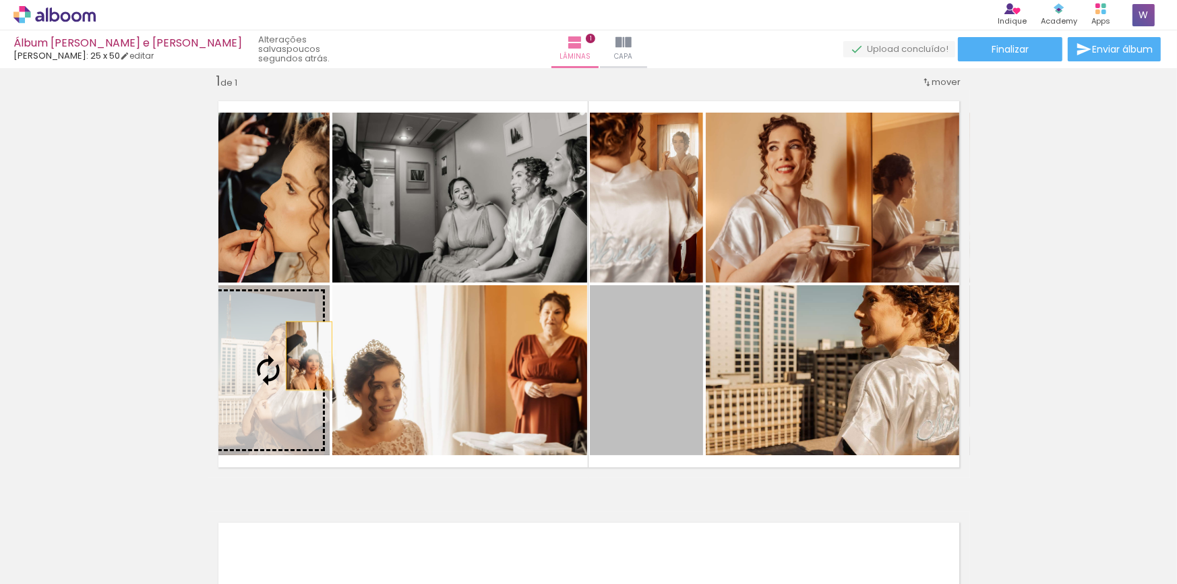
drag, startPoint x: 661, startPoint y: 392, endPoint x: 308, endPoint y: 355, distance: 355.2
click at [0, 0] on slot at bounding box center [0, 0] width 0 height 0
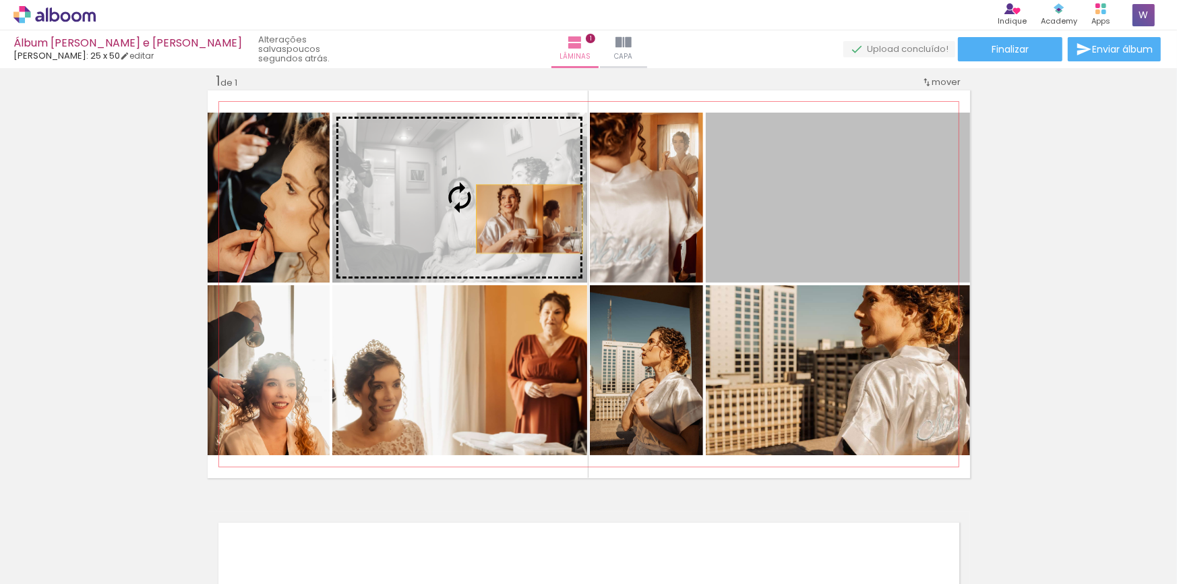
drag, startPoint x: 766, startPoint y: 231, endPoint x: 527, endPoint y: 218, distance: 239.7
click at [0, 0] on slot at bounding box center [0, 0] width 0 height 0
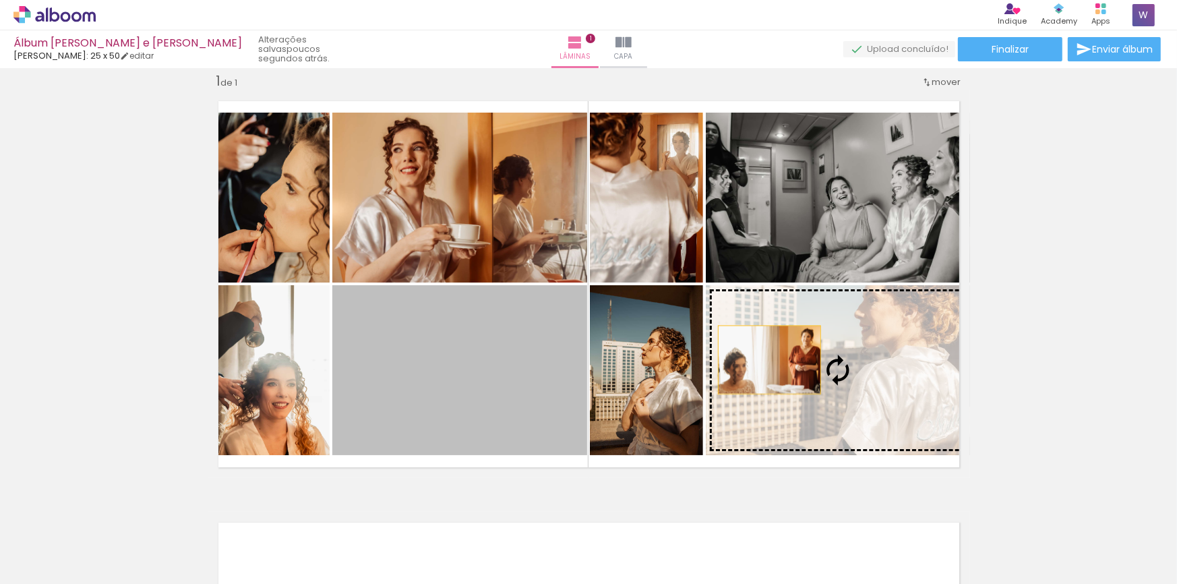
drag, startPoint x: 519, startPoint y: 355, endPoint x: 780, endPoint y: 360, distance: 261.7
click at [0, 0] on slot at bounding box center [0, 0] width 0 height 0
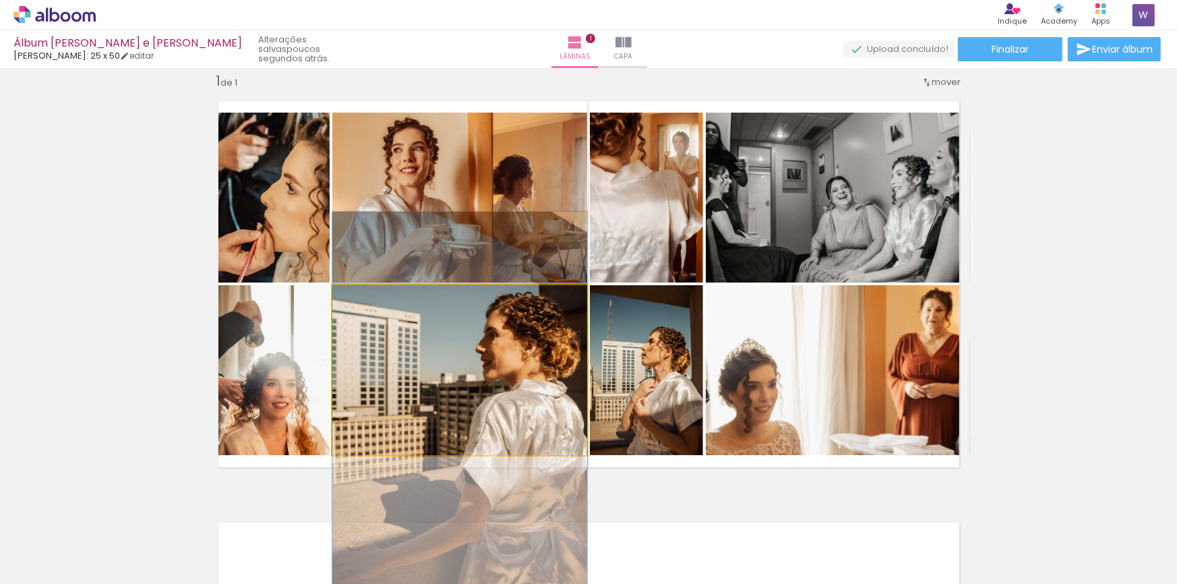
drag, startPoint x: 481, startPoint y: 400, endPoint x: 483, endPoint y: 433, distance: 33.1
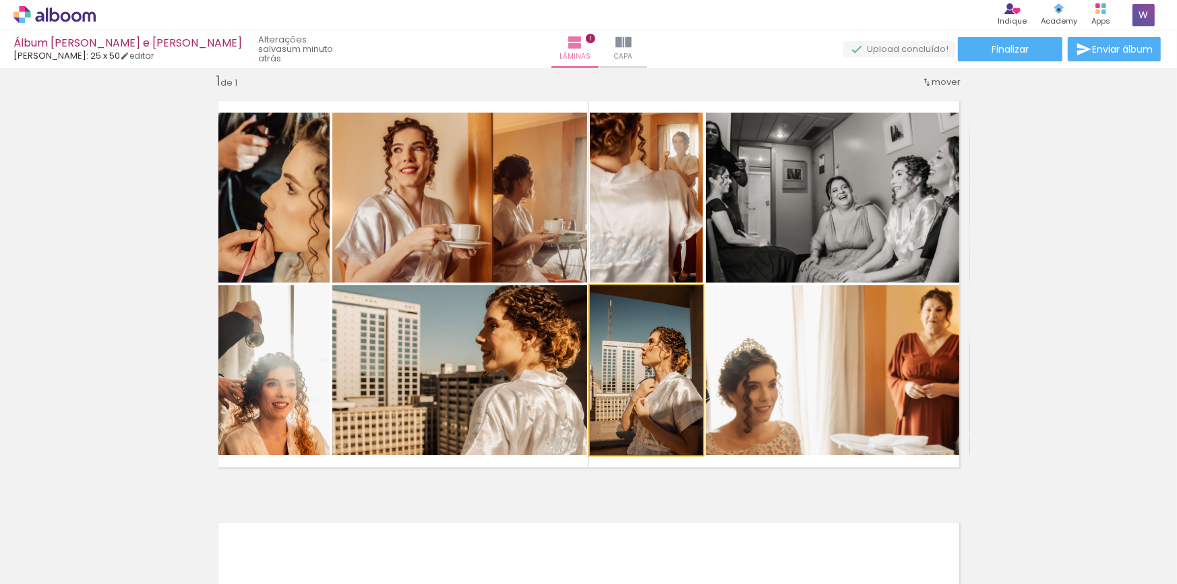
click at [669, 379] on quentale-photo at bounding box center [646, 370] width 113 height 170
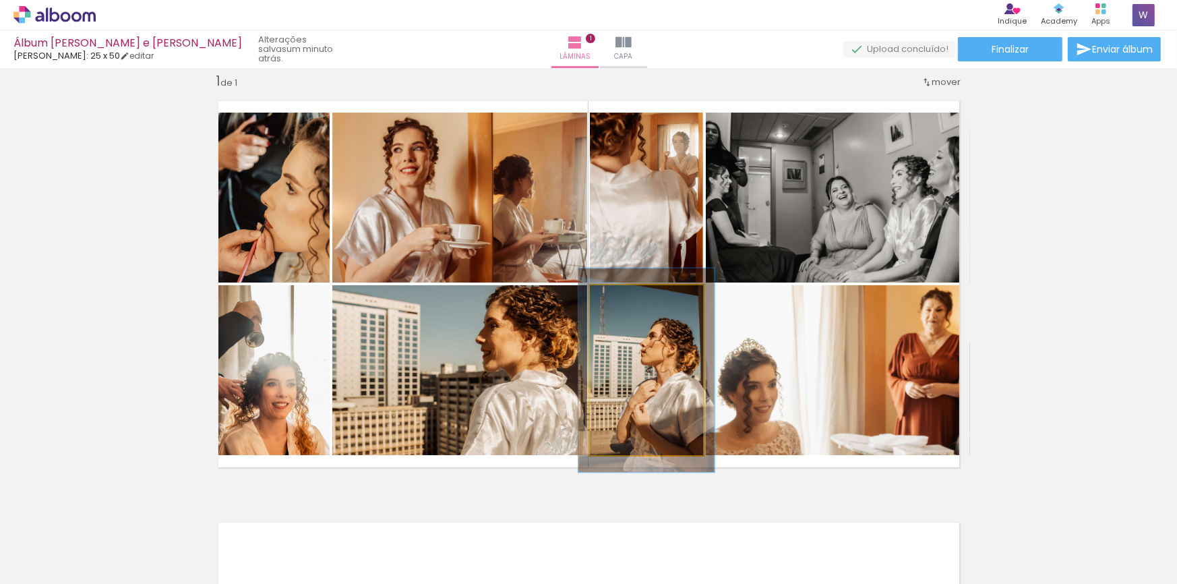
drag, startPoint x: 624, startPoint y: 299, endPoint x: 632, endPoint y: 297, distance: 8.2
type paper-slider "117"
click at [632, 297] on div at bounding box center [631, 299] width 12 height 12
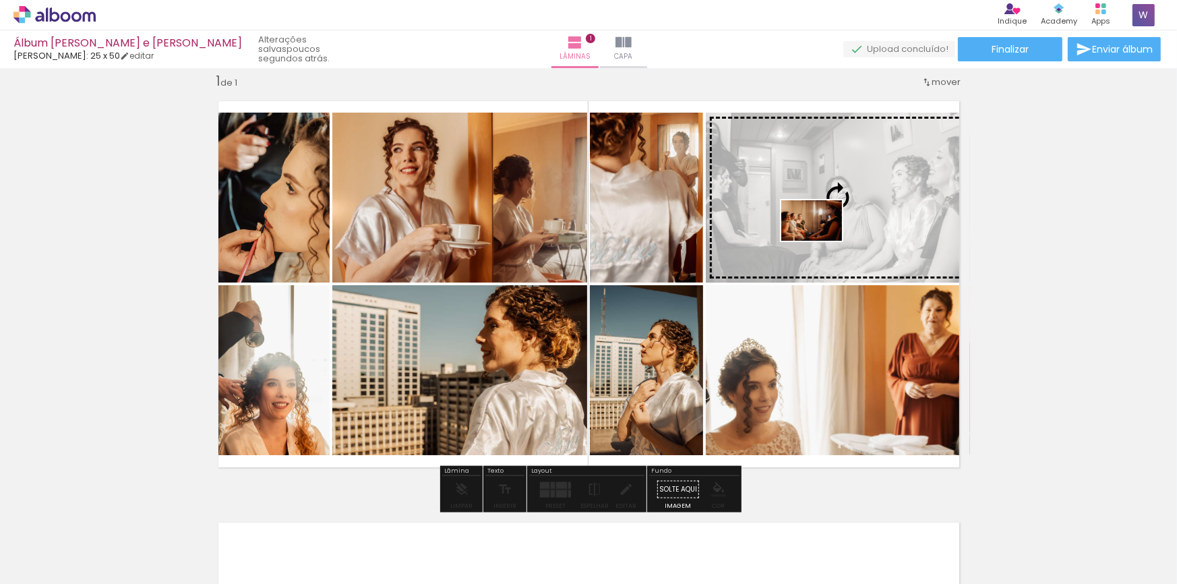
drag, startPoint x: 670, startPoint y: 544, endPoint x: 821, endPoint y: 241, distance: 339.2
click at [822, 241] on quentale-workspace at bounding box center [588, 292] width 1177 height 584
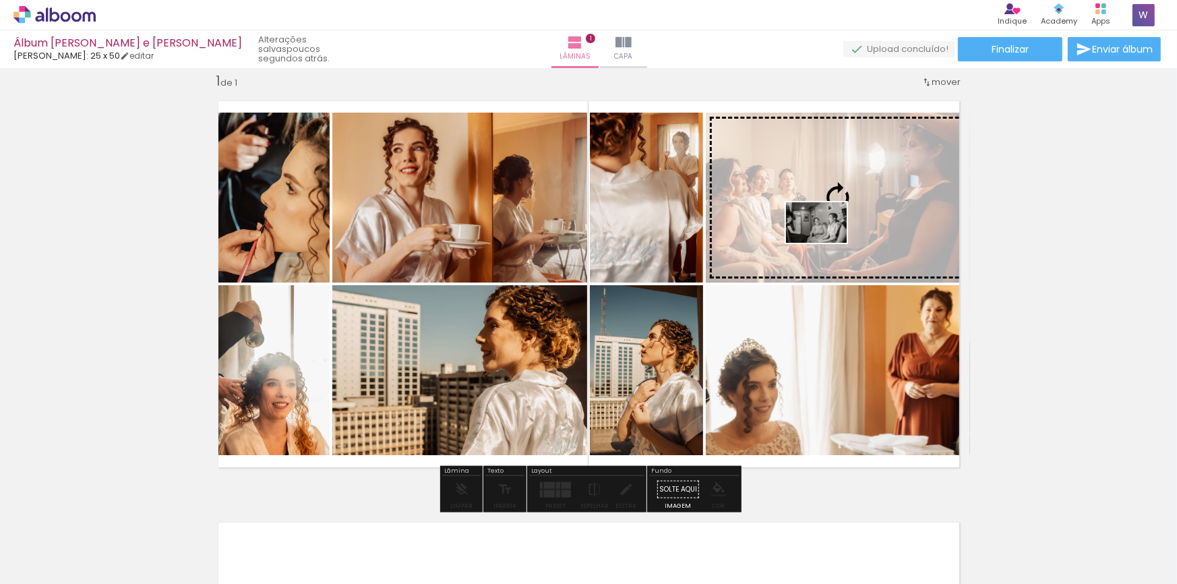
drag, startPoint x: 748, startPoint y: 543, endPoint x: 827, endPoint y: 243, distance: 310.3
click at [827, 243] on quentale-workspace at bounding box center [588, 292] width 1177 height 584
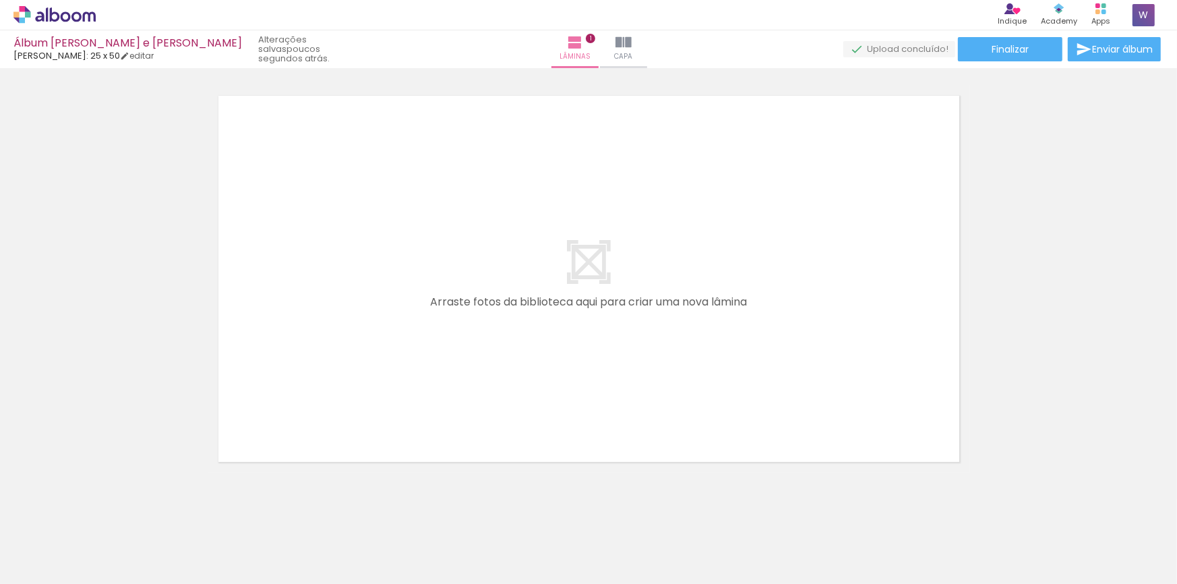
scroll to position [444, 0]
click at [49, 568] on span "Adicionar Fotos" at bounding box center [48, 565] width 40 height 15
click at [0, 0] on input "file" at bounding box center [0, 0] width 0 height 0
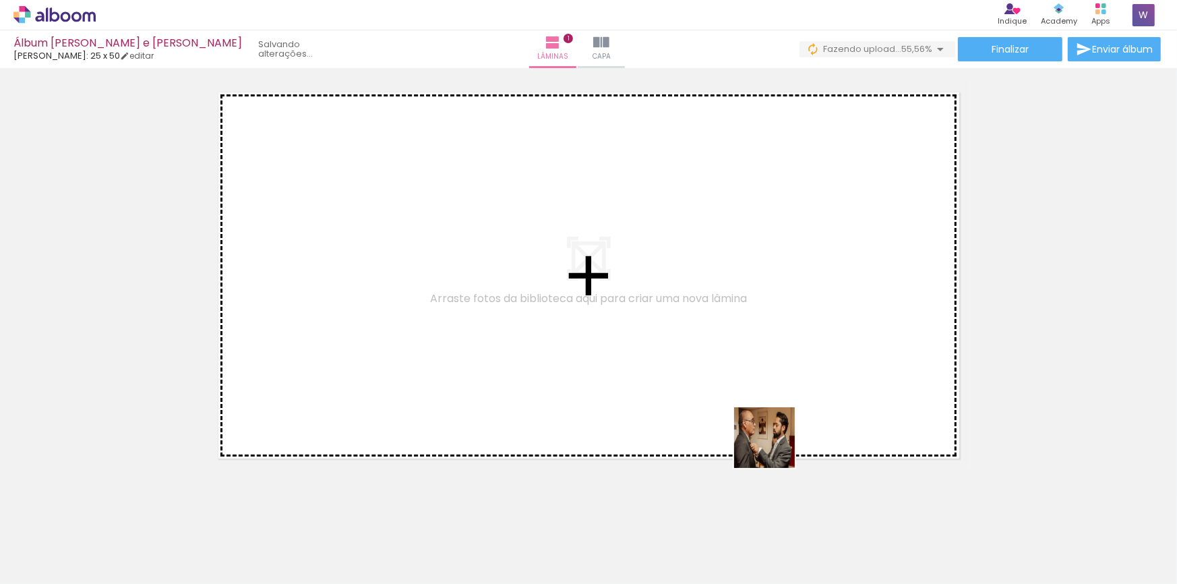
drag, startPoint x: 897, startPoint y: 548, endPoint x: 548, endPoint y: 313, distance: 421.2
click at [548, 313] on quentale-workspace at bounding box center [588, 292] width 1177 height 584
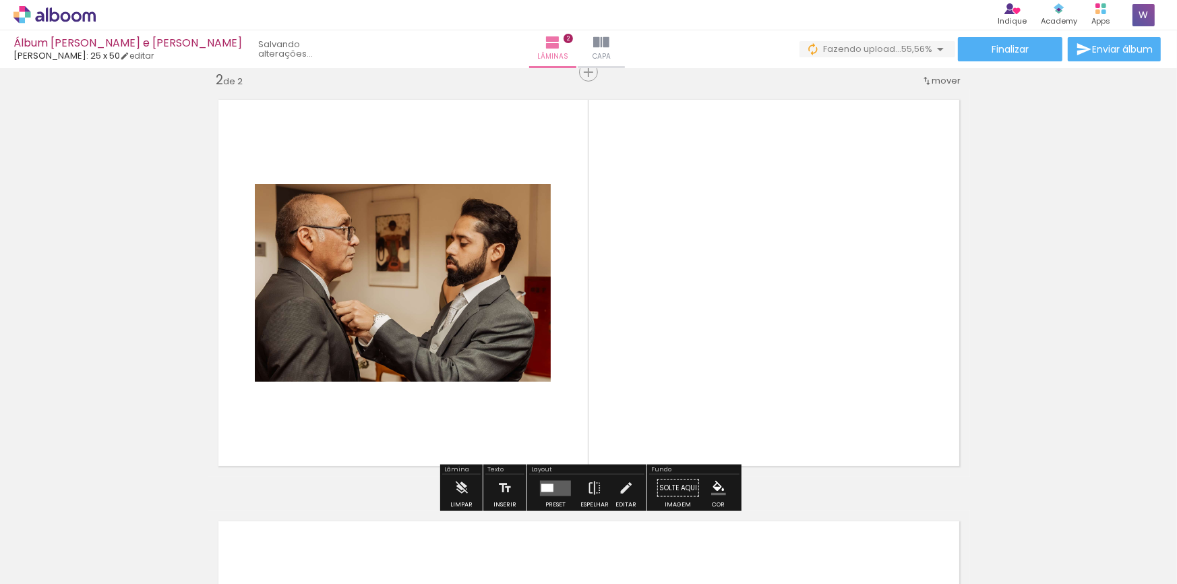
scroll to position [438, 0]
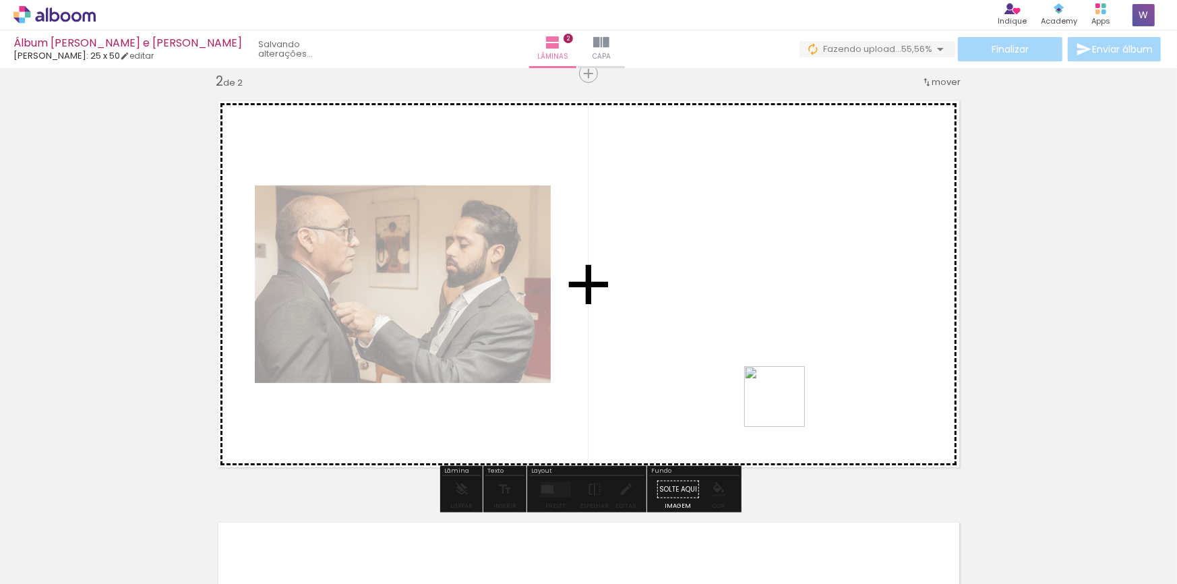
drag, startPoint x: 910, startPoint y: 473, endPoint x: 730, endPoint y: 384, distance: 200.2
click at [729, 383] on quentale-workspace at bounding box center [588, 292] width 1177 height 584
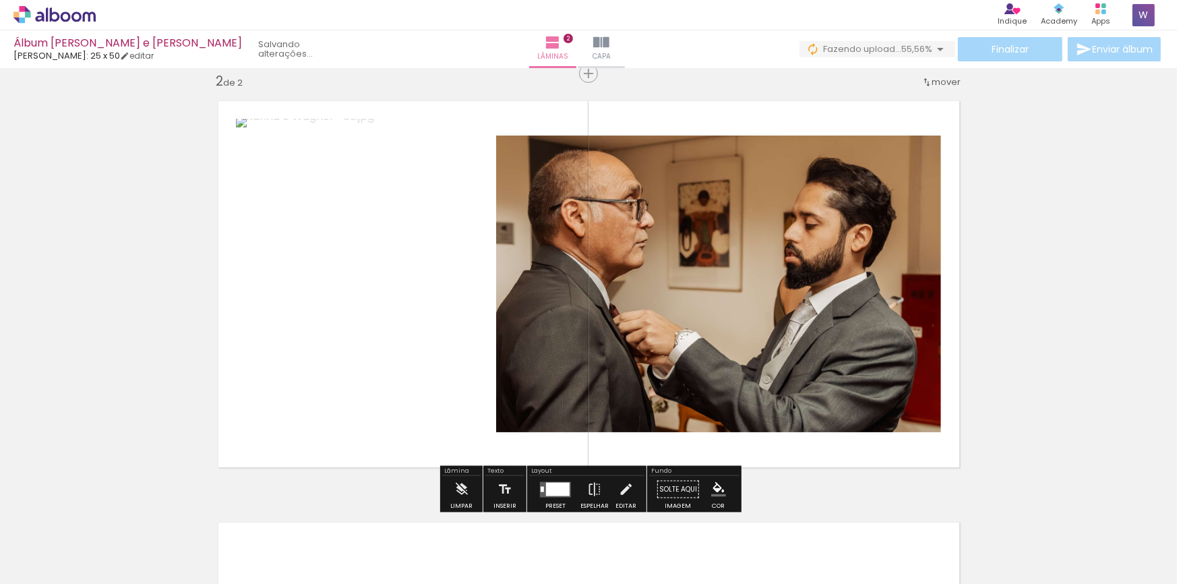
scroll to position [0, 240]
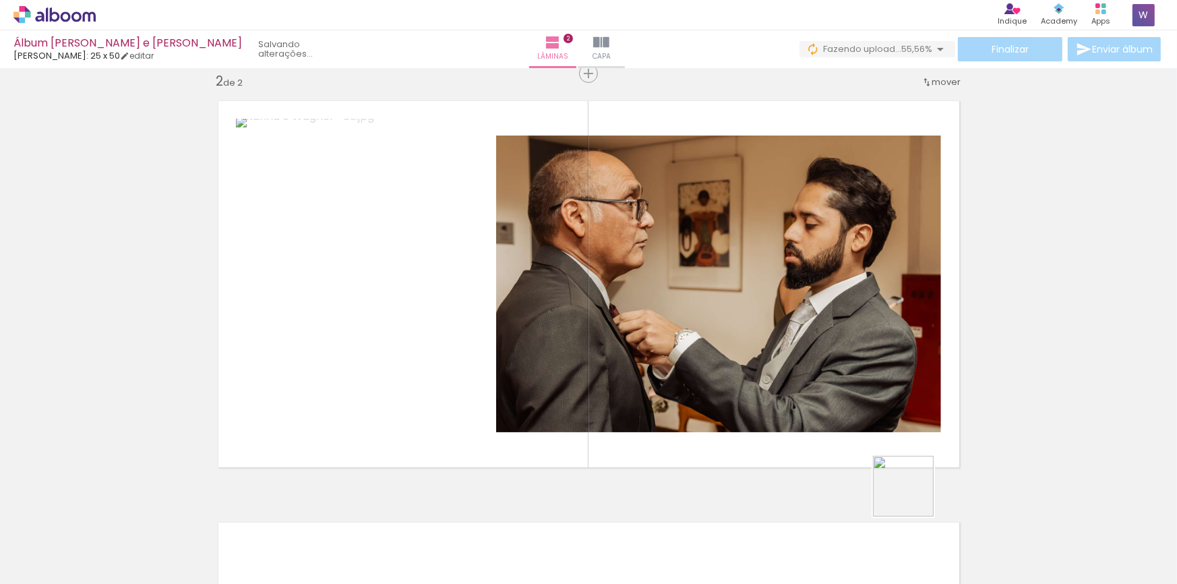
drag, startPoint x: 958, startPoint y: 537, endPoint x: 756, endPoint y: 399, distance: 245.0
click at [761, 399] on quentale-workspace at bounding box center [588, 292] width 1177 height 584
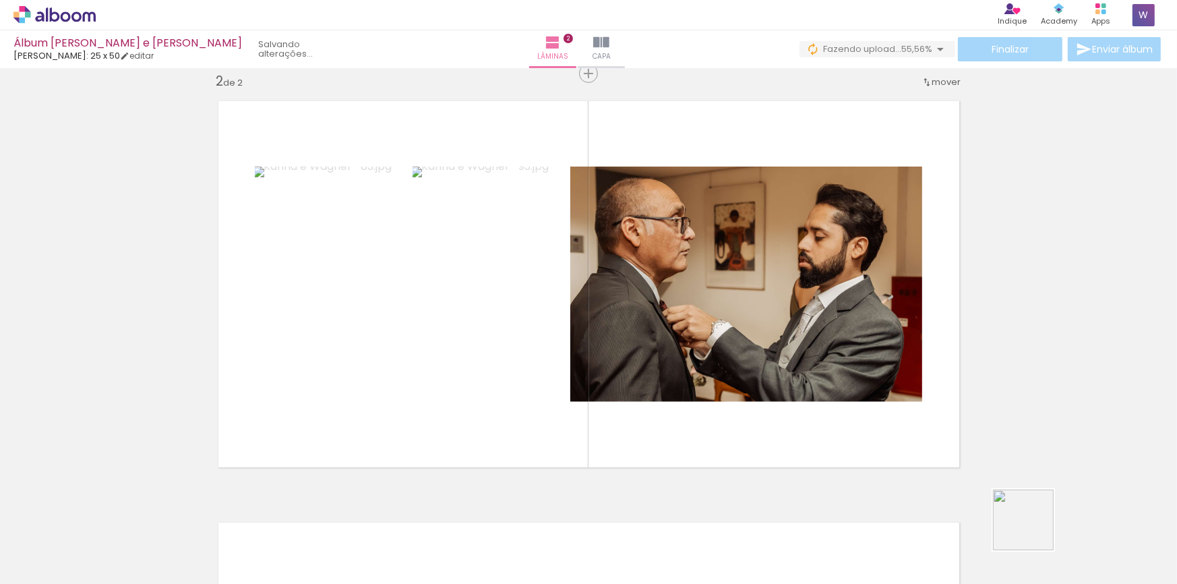
drag, startPoint x: 1038, startPoint y: 533, endPoint x: 770, endPoint y: 386, distance: 305.1
click at [773, 386] on quentale-workspace at bounding box center [588, 292] width 1177 height 584
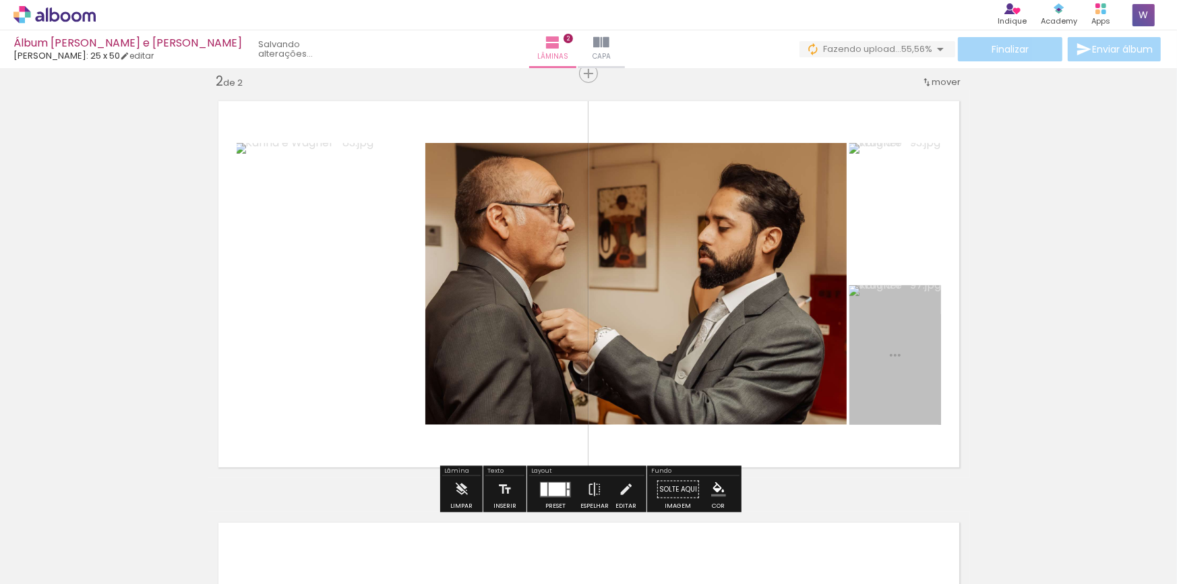
scroll to position [424, 0]
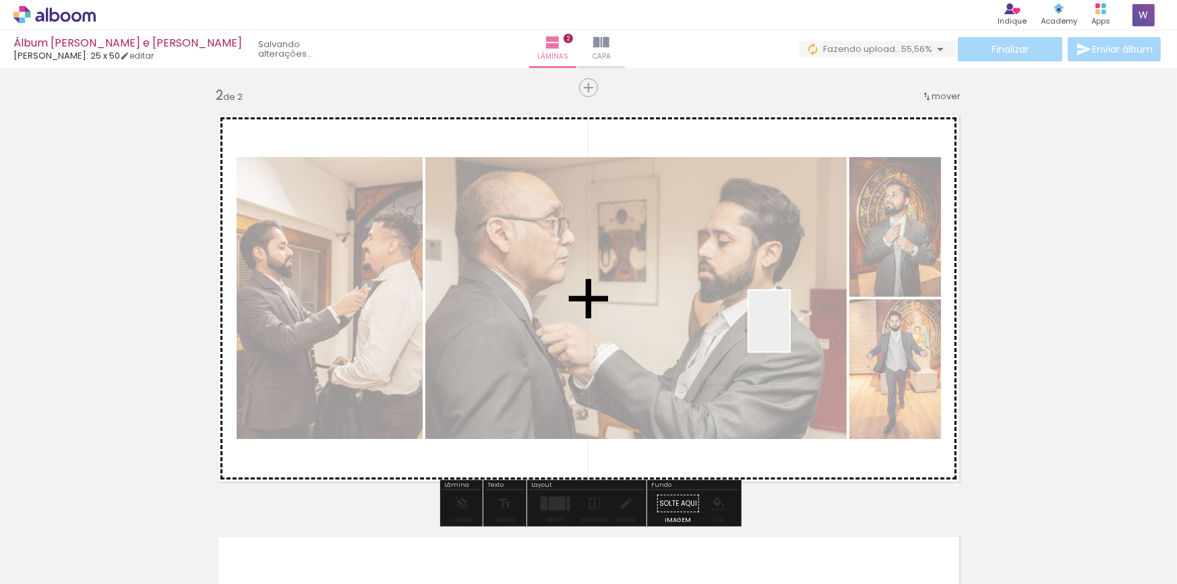
drag, startPoint x: 984, startPoint y: 458, endPoint x: 780, endPoint y: 330, distance: 240.6
click at [785, 330] on quentale-workspace at bounding box center [588, 292] width 1177 height 584
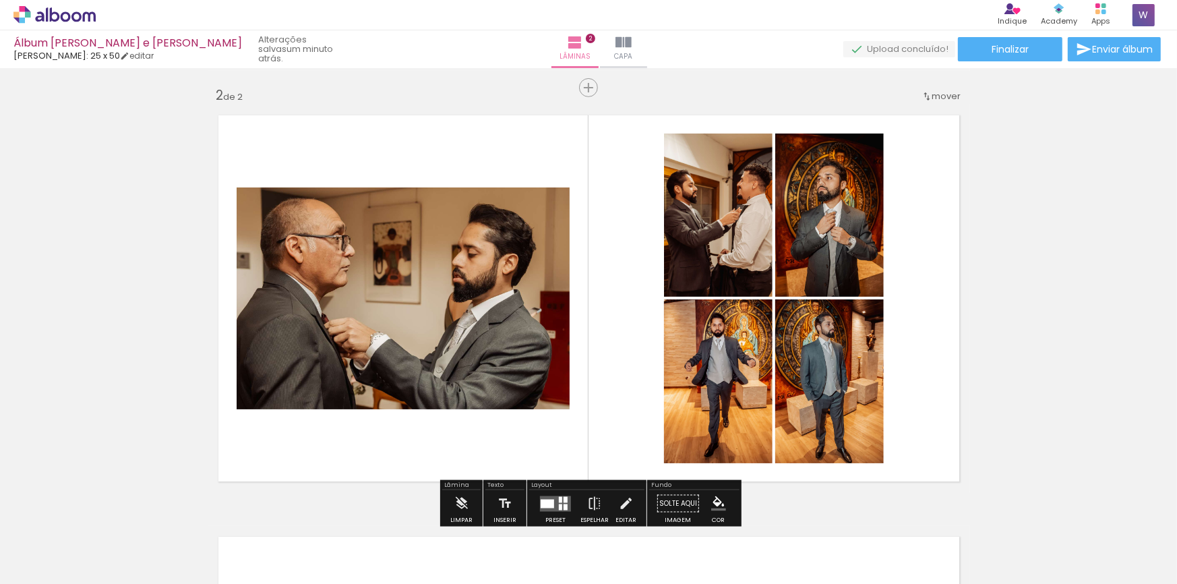
scroll to position [0, 297]
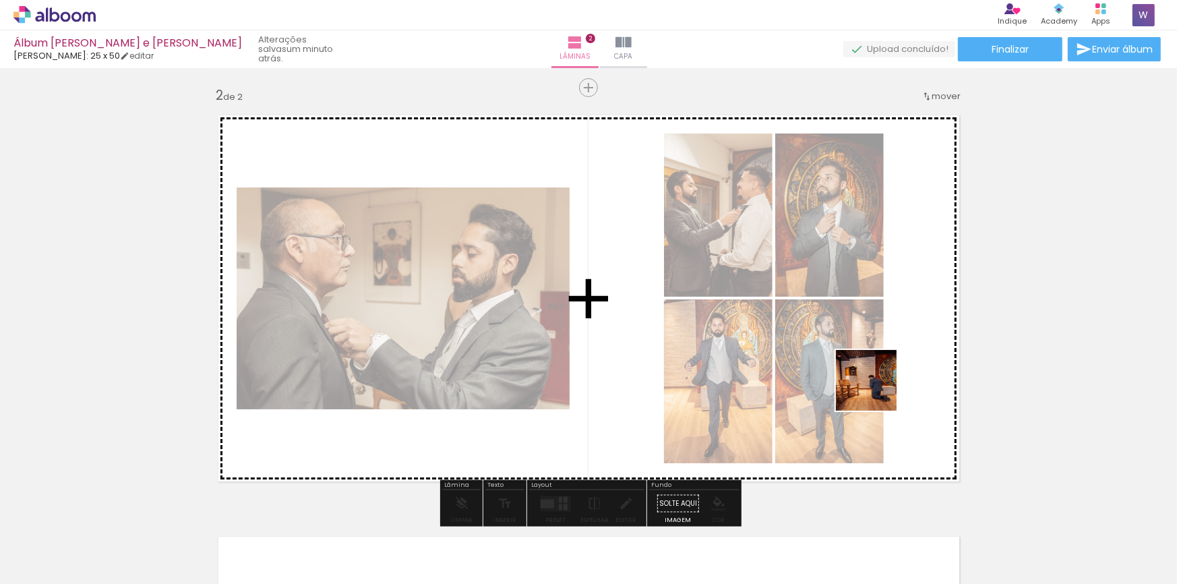
drag, startPoint x: 1103, startPoint y: 536, endPoint x: 877, endPoint y: 390, distance: 269.3
click at [877, 390] on quentale-workspace at bounding box center [588, 292] width 1177 height 584
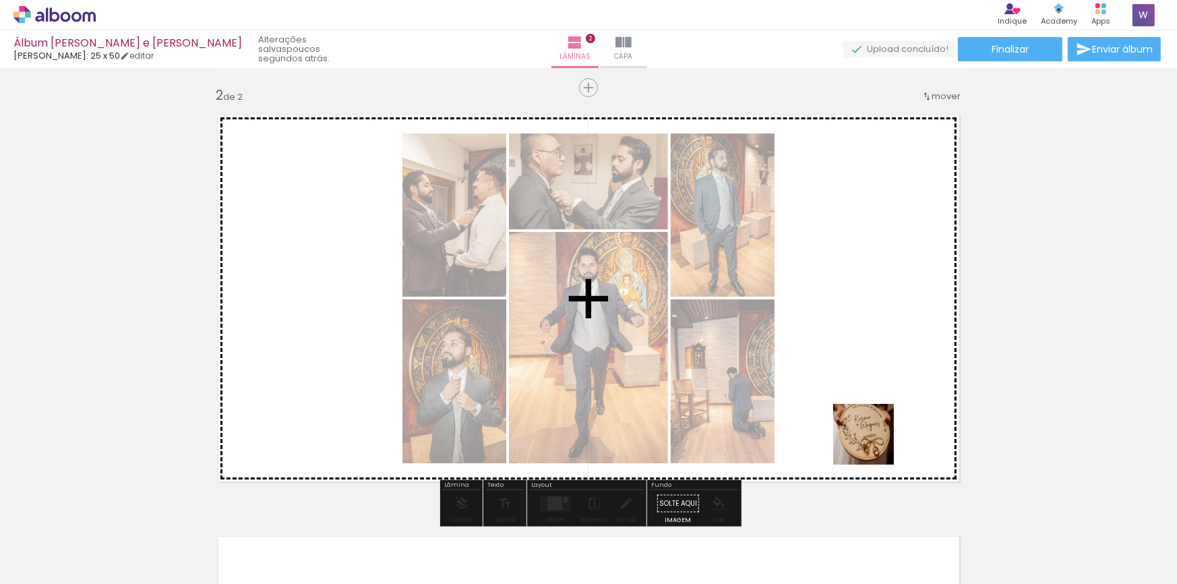
drag, startPoint x: 674, startPoint y: 539, endPoint x: 875, endPoint y: 443, distance: 222.3
click at [875, 443] on quentale-workspace at bounding box center [588, 292] width 1177 height 584
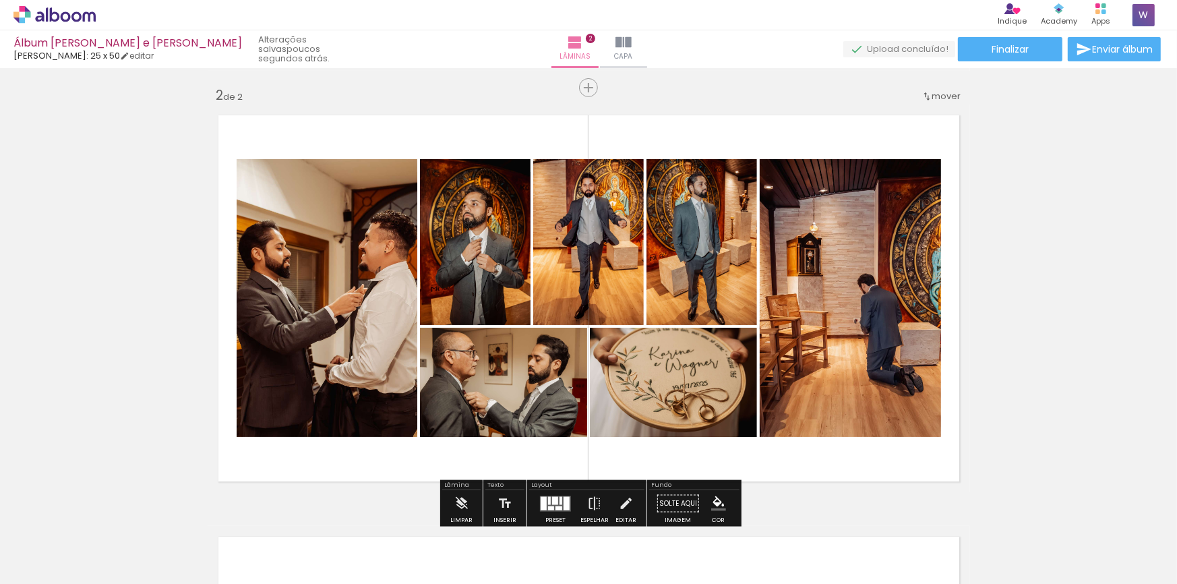
click at [1105, 372] on div "Inserir lâmina 1 de 2 Inserir lâmina 2 de 2" at bounding box center [588, 281] width 1177 height 1265
click at [552, 496] on quentale-layouter at bounding box center [555, 504] width 31 height 16
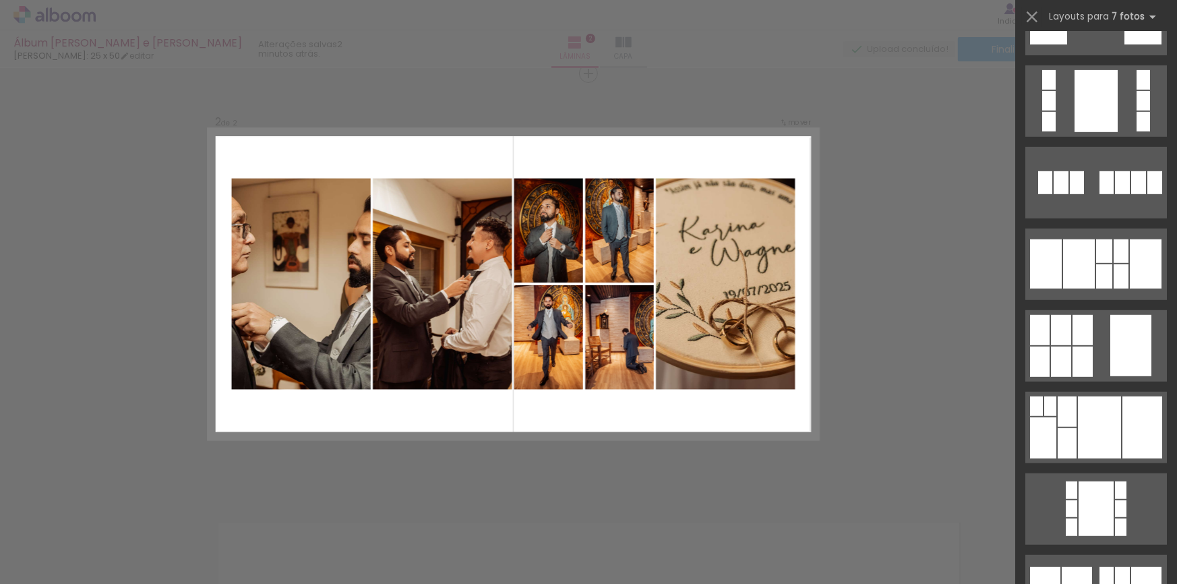
scroll to position [5531, 0]
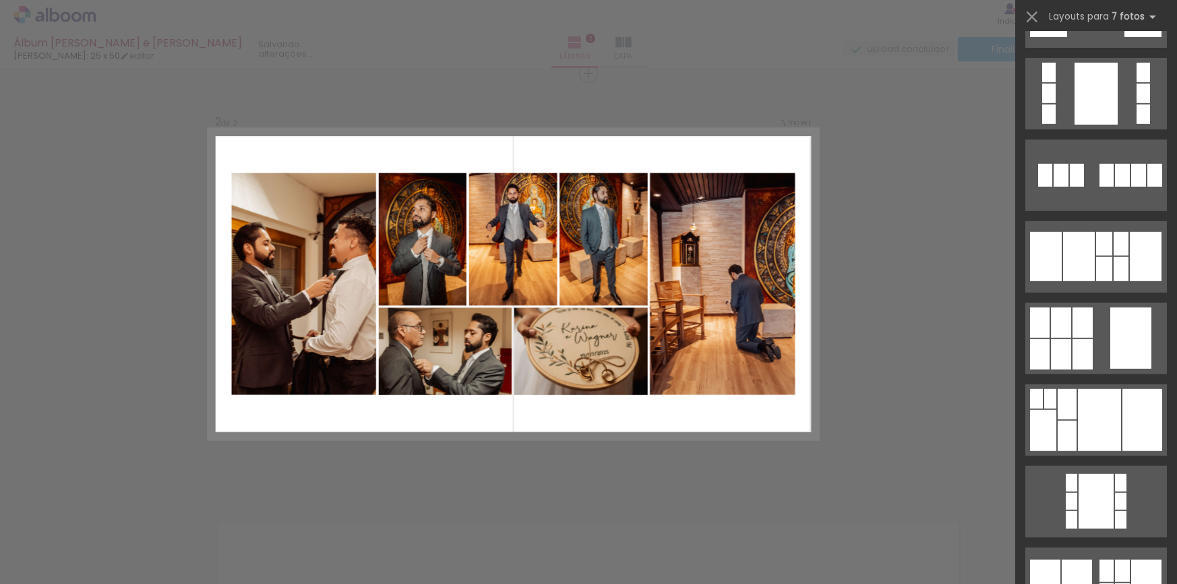
click at [891, 406] on div "Confirmar Cancelar" at bounding box center [588, 278] width 1177 height 1297
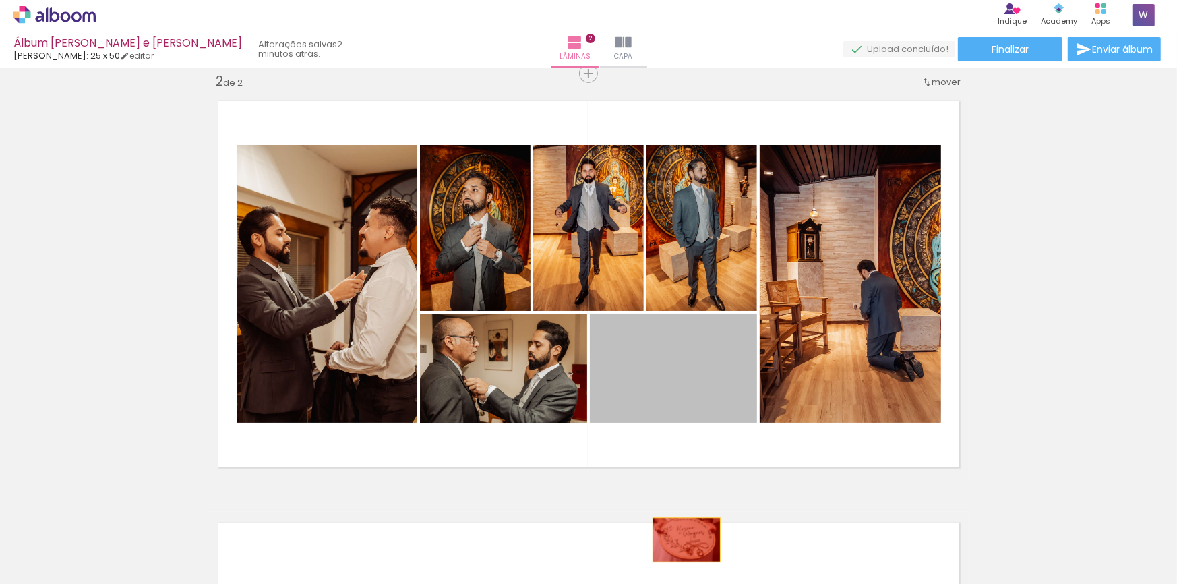
drag, startPoint x: 692, startPoint y: 384, endPoint x: 686, endPoint y: 541, distance: 157.9
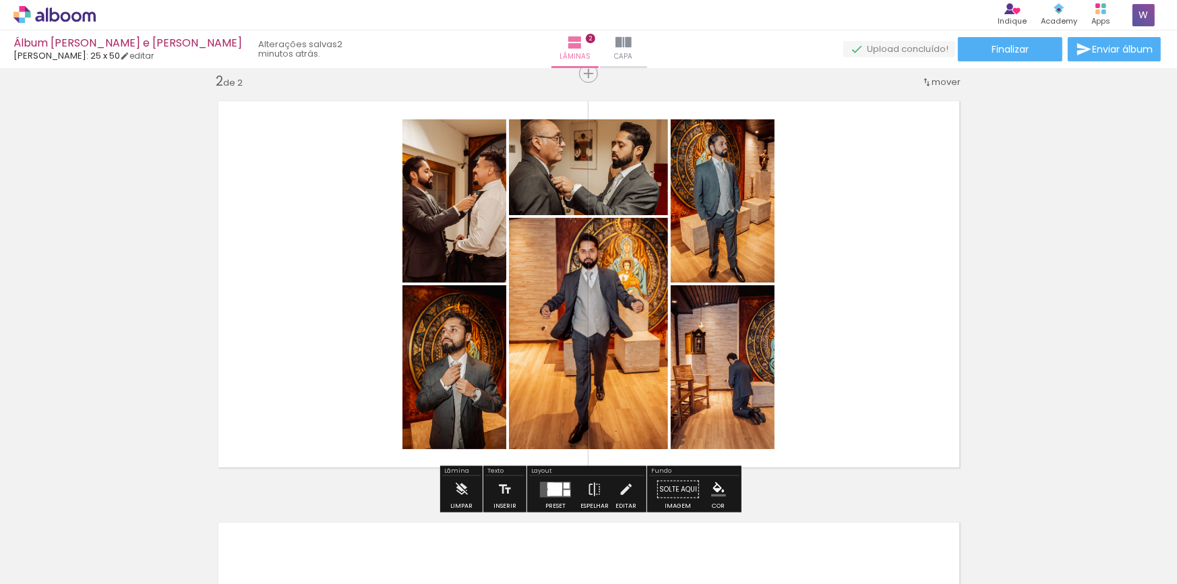
click at [564, 486] on div at bounding box center [567, 485] width 6 height 6
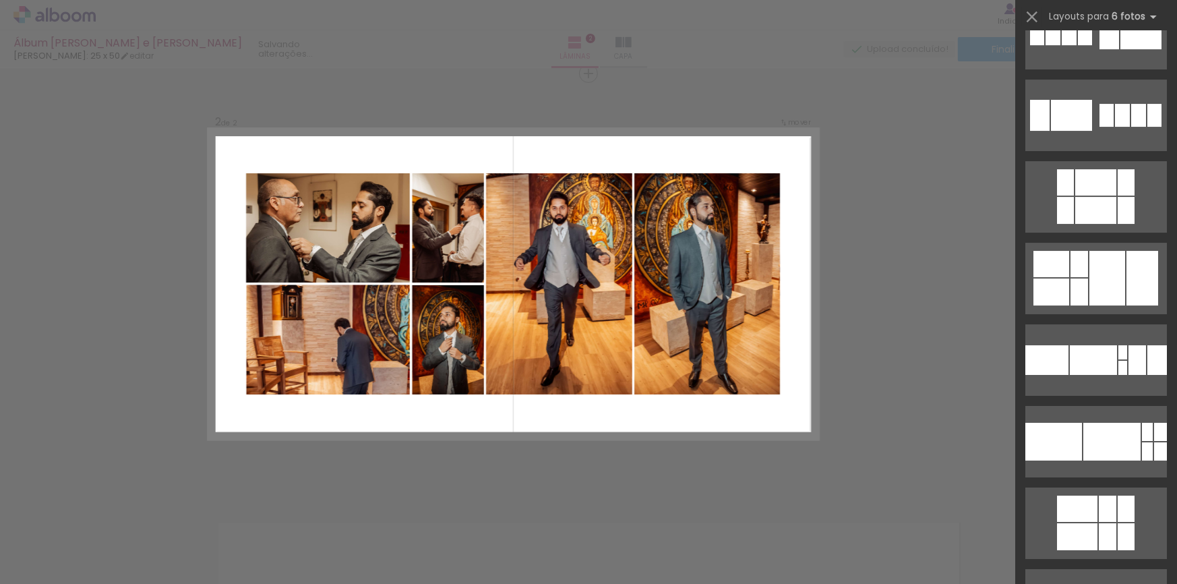
scroll to position [4373, 0]
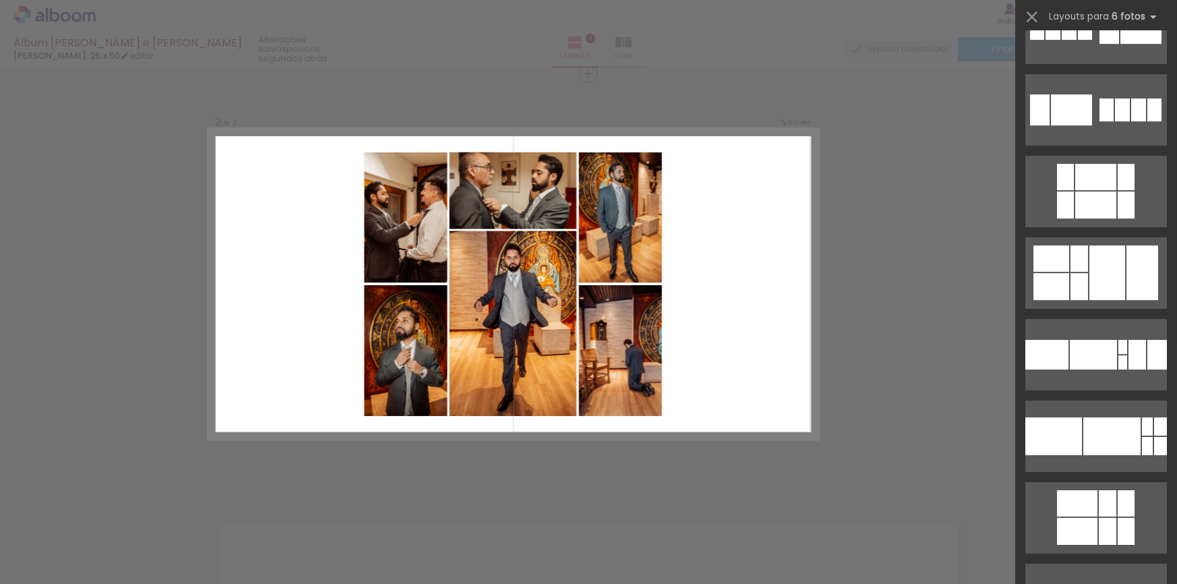
click at [854, 355] on div "Confirmar Cancelar" at bounding box center [588, 278] width 1177 height 1297
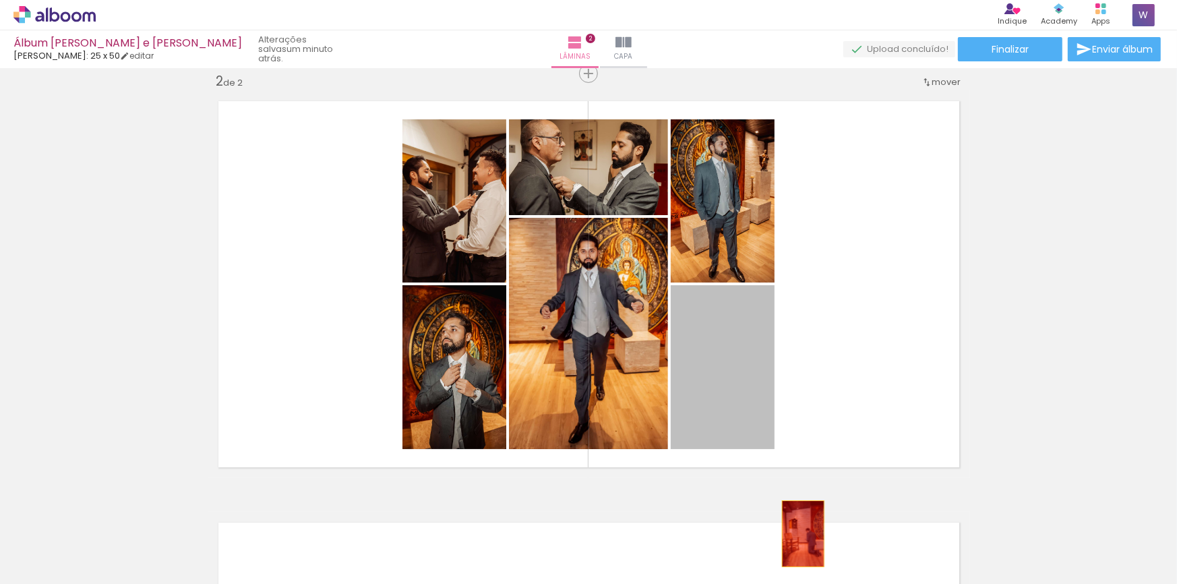
drag, startPoint x: 717, startPoint y: 361, endPoint x: 821, endPoint y: 546, distance: 212.5
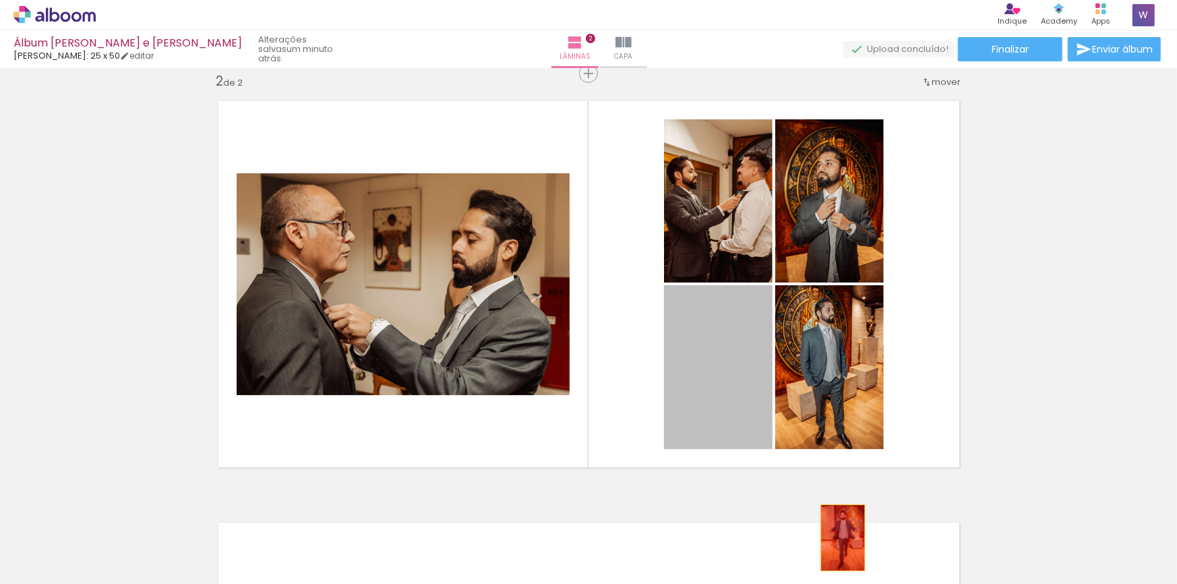
drag, startPoint x: 728, startPoint y: 348, endPoint x: 841, endPoint y: 538, distance: 221.3
click at [844, 539] on quentale-workspace at bounding box center [588, 292] width 1177 height 584
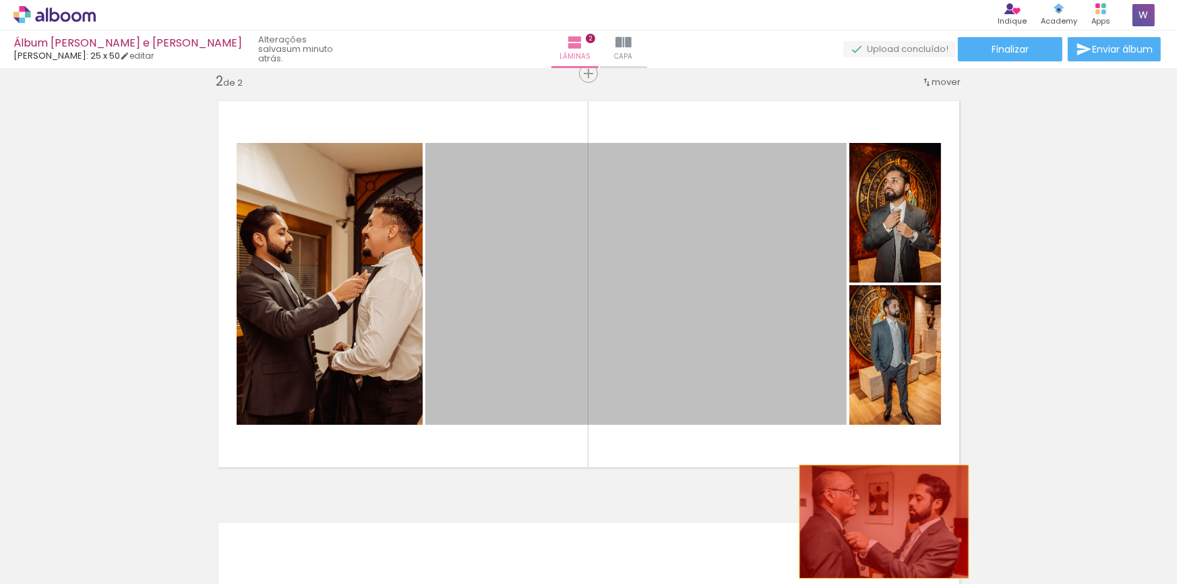
drag, startPoint x: 793, startPoint y: 343, endPoint x: 878, endPoint y: 531, distance: 207.0
click at [885, 534] on quentale-workspace at bounding box center [588, 292] width 1177 height 584
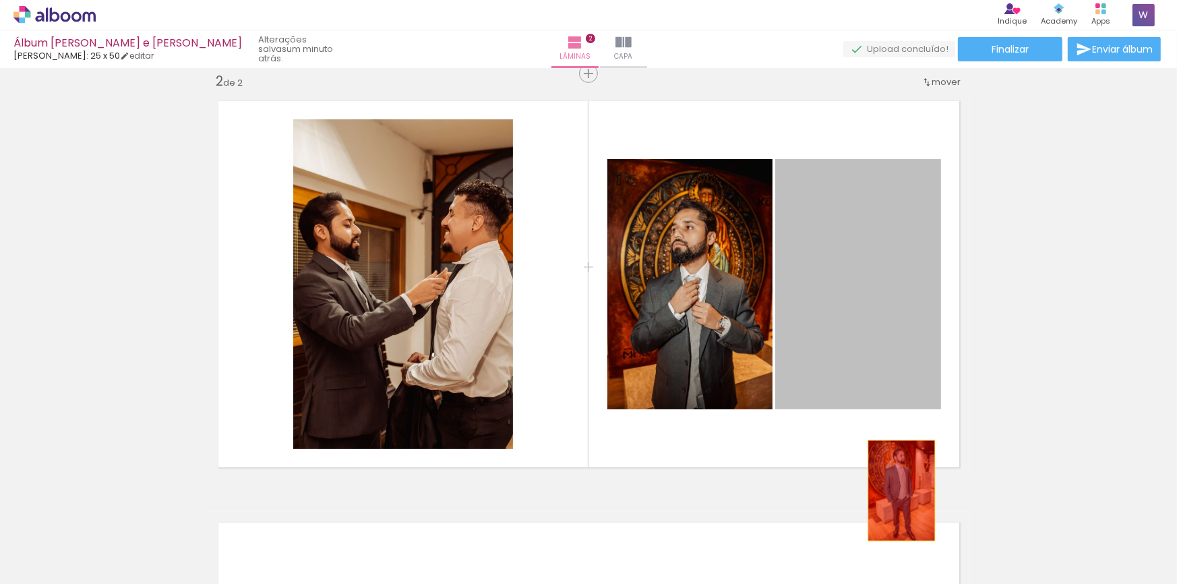
drag, startPoint x: 861, startPoint y: 304, endPoint x: 904, endPoint y: 529, distance: 228.5
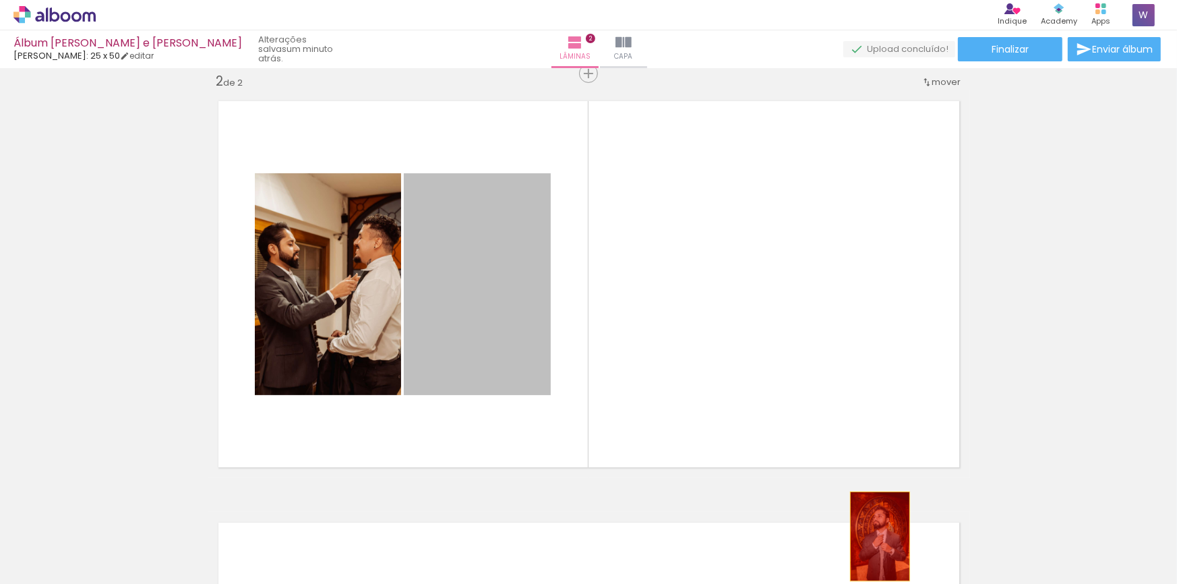
drag, startPoint x: 465, startPoint y: 301, endPoint x: 864, endPoint y: 532, distance: 460.8
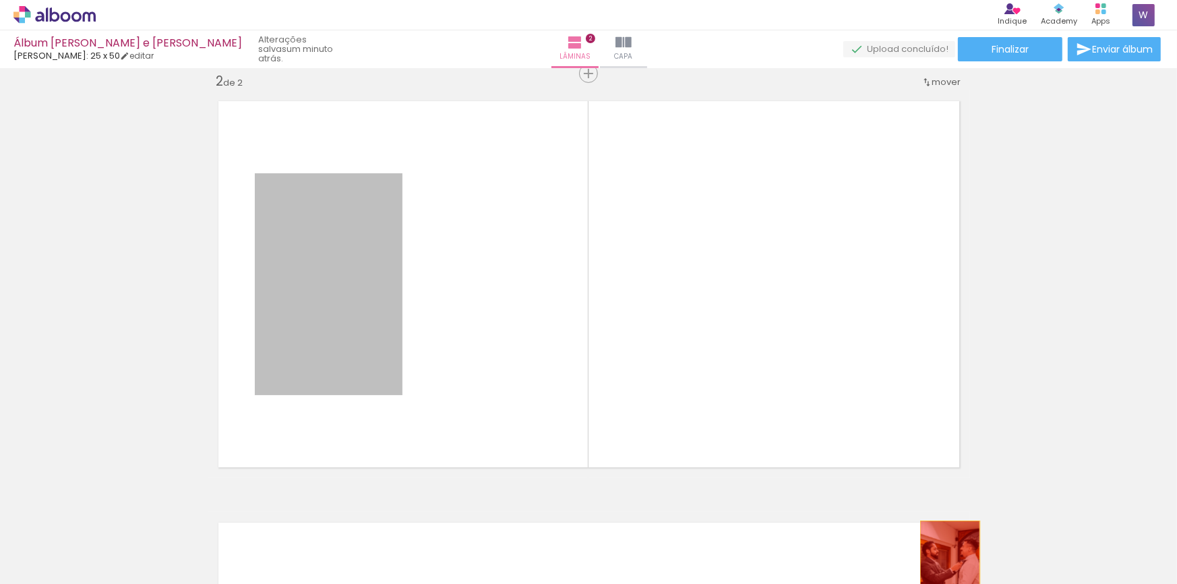
drag, startPoint x: 346, startPoint y: 314, endPoint x: 943, endPoint y: 563, distance: 647.4
